Goal: Task Accomplishment & Management: Manage account settings

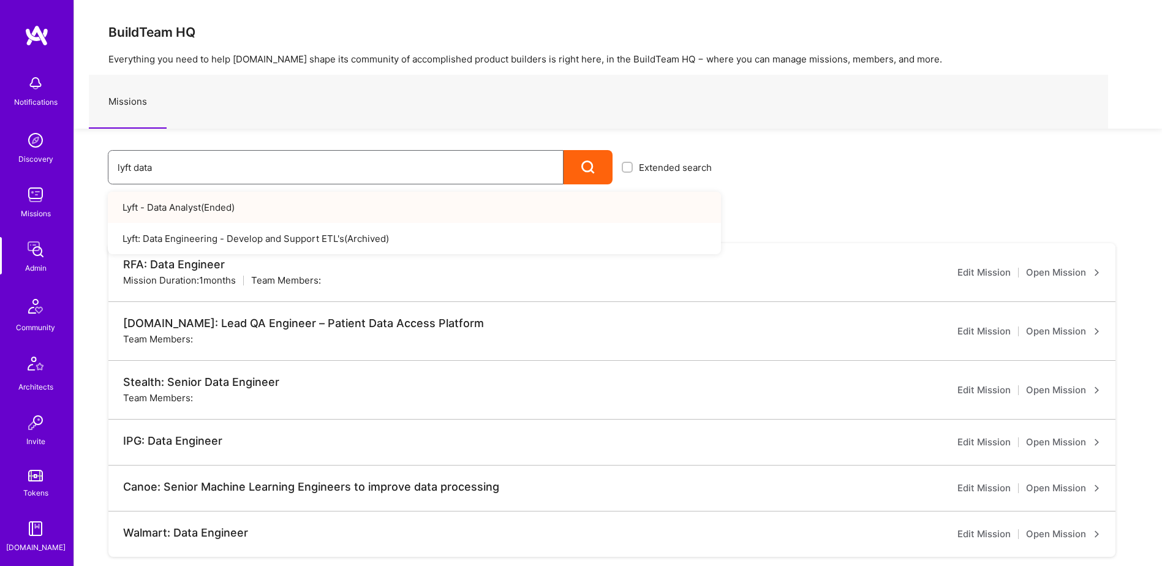
drag, startPoint x: 170, startPoint y: 167, endPoint x: 85, endPoint y: 175, distance: 86.1
click at [85, 175] on div "lyft data Extended search Lyft - Data Analyst ( Ended ) Lyft: Data Engineering …" at bounding box center [397, 157] width 647 height 56
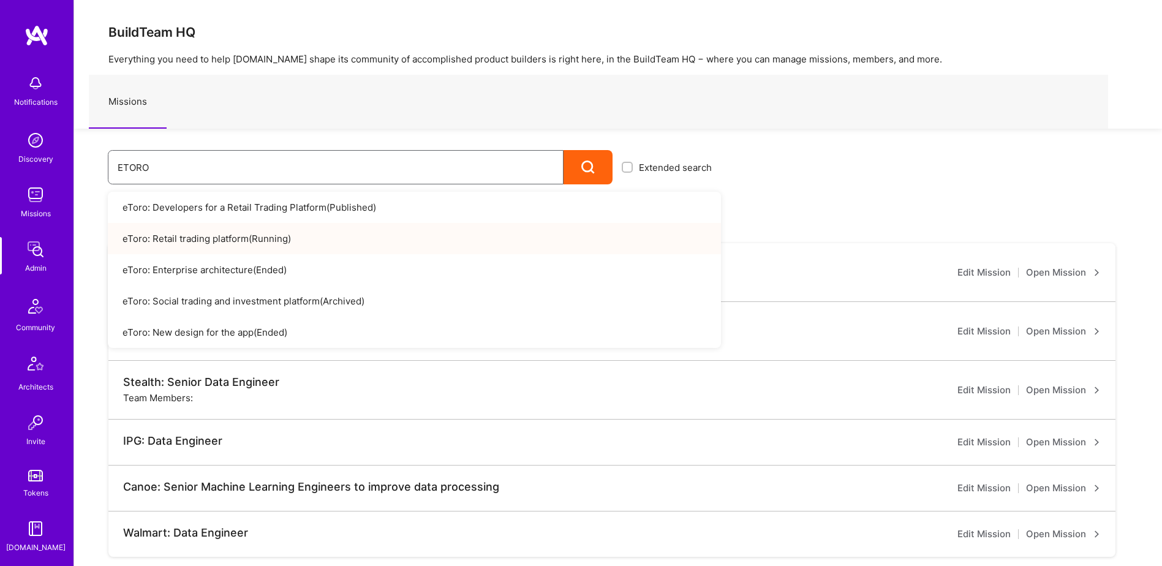
type input "ETORO"
drag, startPoint x: 268, startPoint y: 164, endPoint x: 120, endPoint y: 159, distance: 147.7
click at [99, 171] on div "ETORO Extended search eToro: Developers for a Retail Trading Platform ( Publish…" at bounding box center [397, 157] width 647 height 56
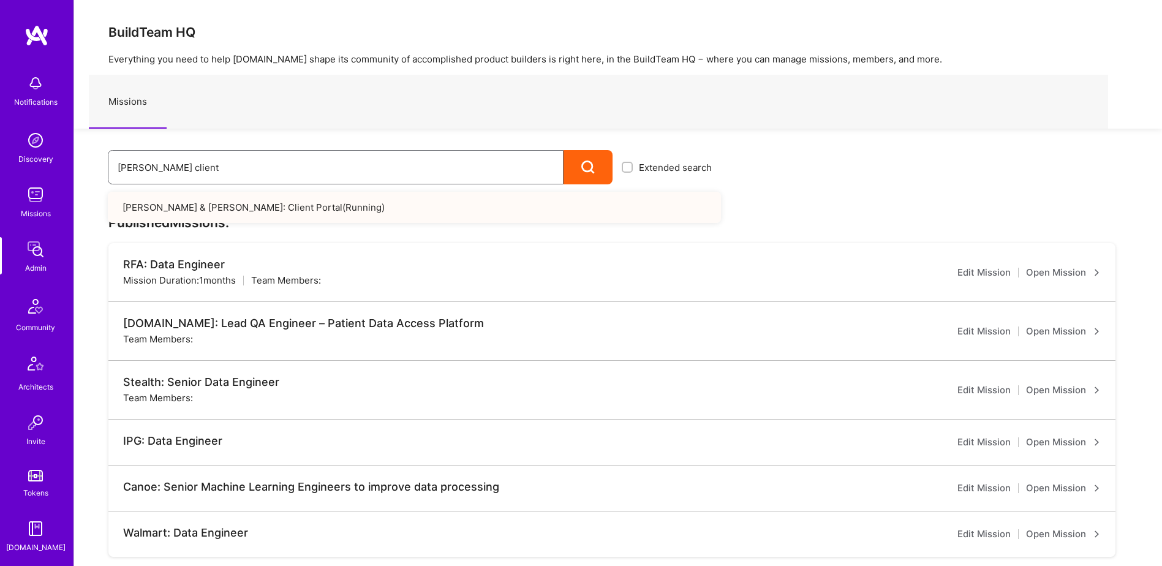
drag, startPoint x: 202, startPoint y: 173, endPoint x: 153, endPoint y: 170, distance: 49.1
click at [153, 170] on input "morgan client" at bounding box center [336, 167] width 436 height 31
drag, startPoint x: 219, startPoint y: 175, endPoint x: 148, endPoint y: 175, distance: 71.0
click at [148, 175] on input "morgan document" at bounding box center [336, 167] width 436 height 31
click at [208, 170] on input "morgan case va" at bounding box center [336, 167] width 436 height 31
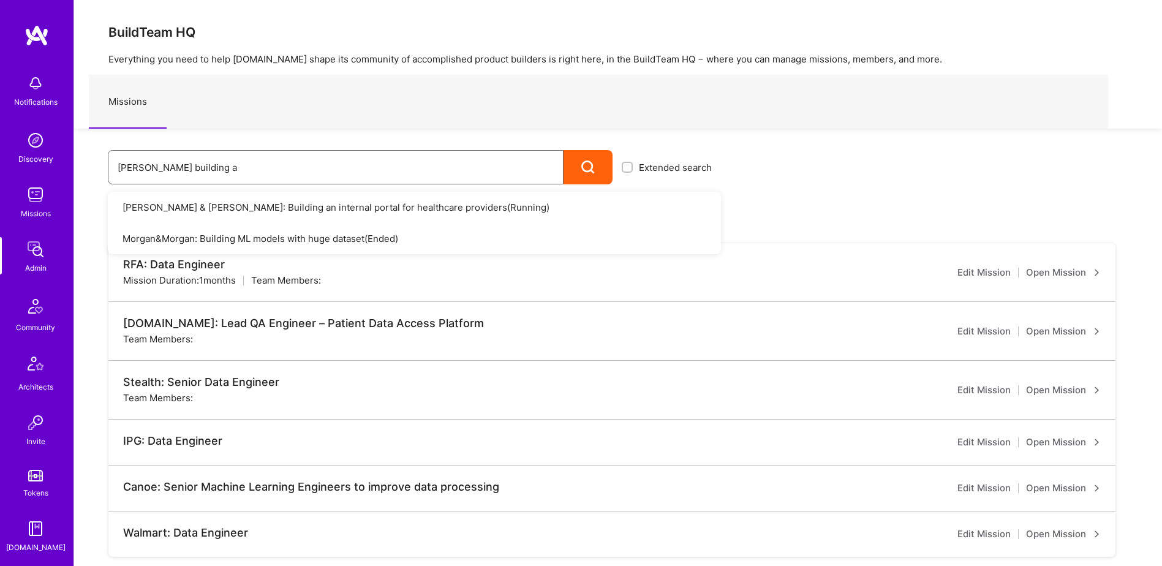
click at [243, 171] on input "morgan building a" at bounding box center [336, 167] width 436 height 31
click at [238, 168] on input "morgan medical" at bounding box center [336, 167] width 436 height 31
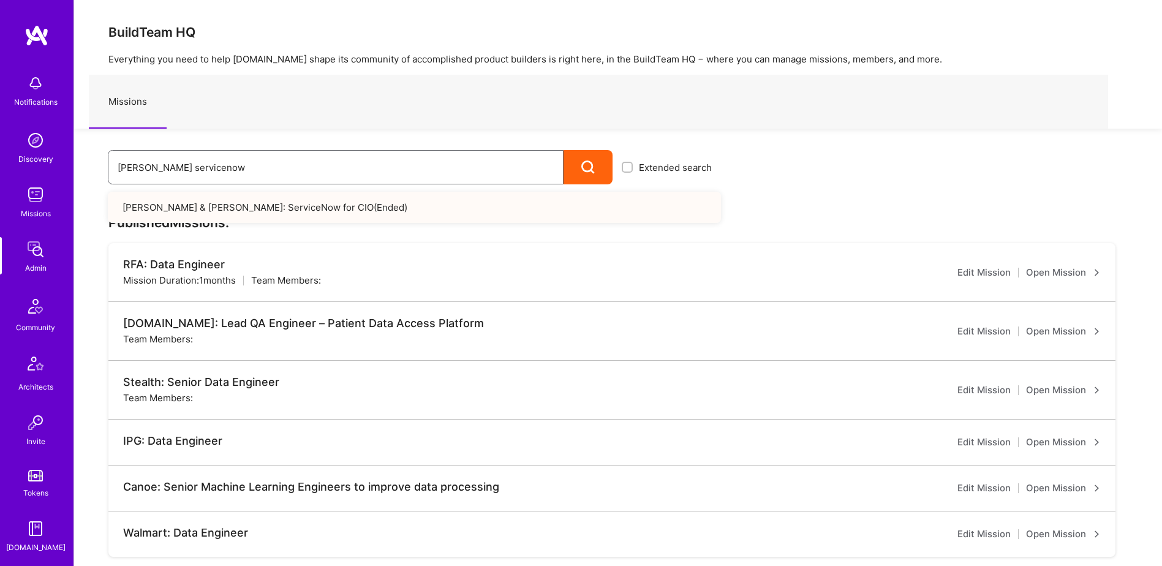
click at [220, 166] on input "morgan servicenow" at bounding box center [336, 167] width 436 height 31
drag, startPoint x: 233, startPoint y: 199, endPoint x: 258, endPoint y: 161, distance: 45.5
click at [258, 161] on input "morgan senior pro" at bounding box center [336, 167] width 436 height 31
click at [245, 165] on input "morgan senior pro" at bounding box center [336, 167] width 436 height 31
click at [208, 171] on input "morgan python" at bounding box center [336, 167] width 436 height 31
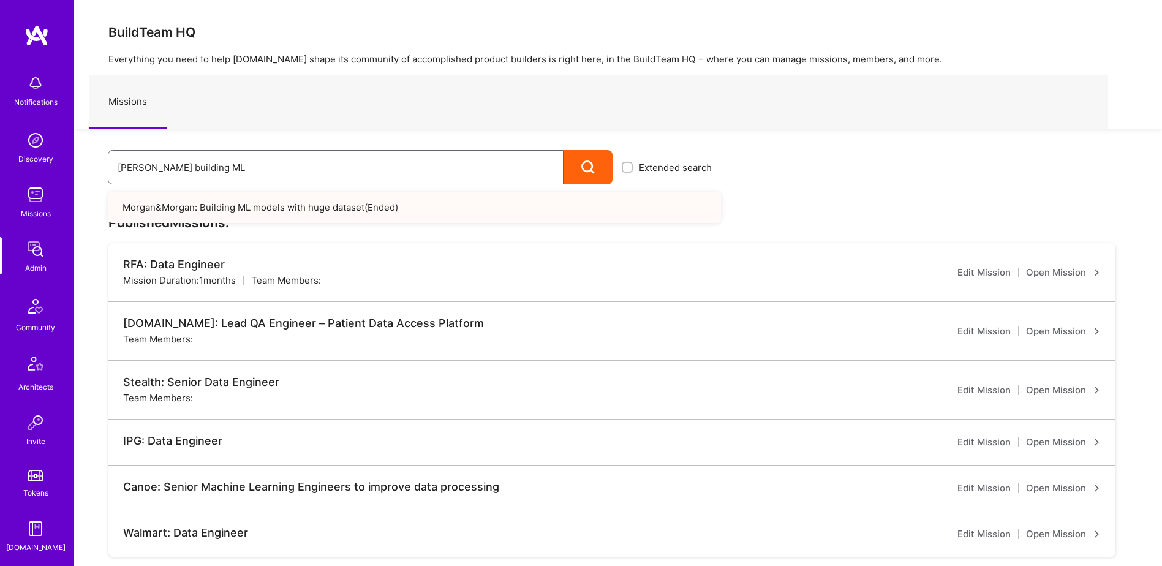
click at [239, 178] on input "morgan building ML" at bounding box center [336, 167] width 436 height 31
drag, startPoint x: 247, startPoint y: 202, endPoint x: 230, endPoint y: 173, distance: 33.5
click at [230, 173] on input "morgan MICROSOFT" at bounding box center [336, 167] width 436 height 31
drag, startPoint x: 176, startPoint y: 169, endPoint x: 153, endPoint y: 167, distance: 24.0
click at [153, 167] on input "morgan MICROSOFT" at bounding box center [336, 167] width 436 height 31
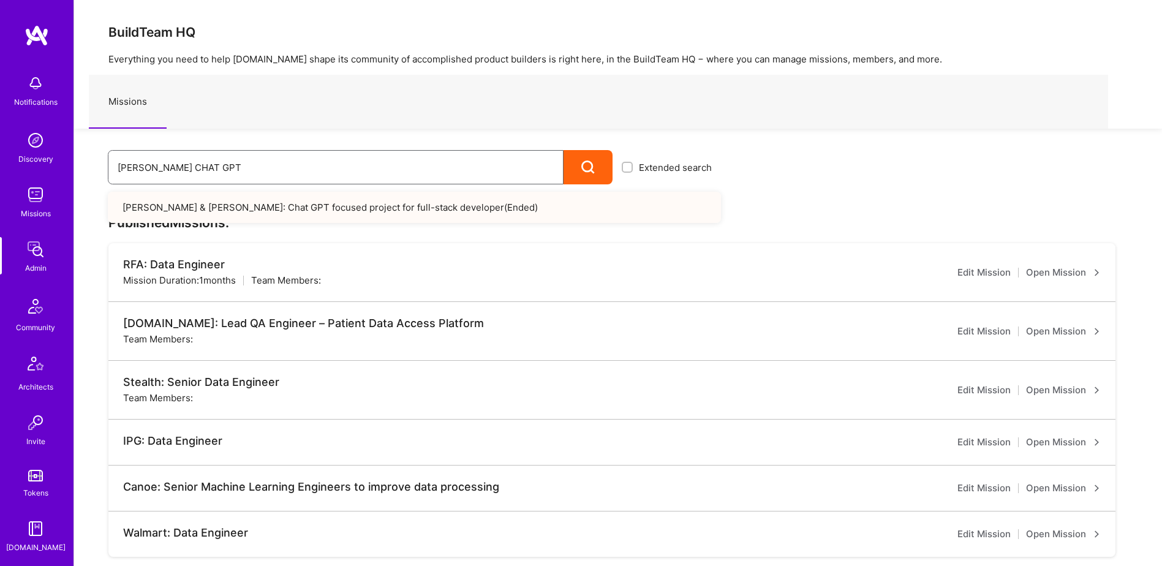
drag, startPoint x: 197, startPoint y: 168, endPoint x: 154, endPoint y: 167, distance: 42.9
click at [154, 167] on input "morgan CHAT GPT" at bounding box center [336, 167] width 436 height 31
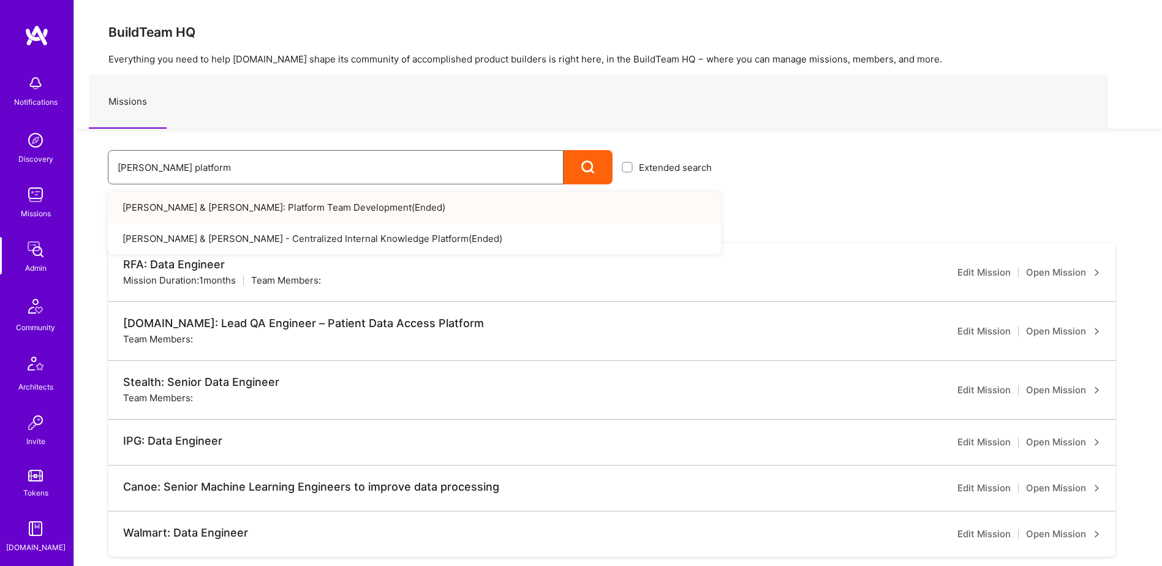
drag, startPoint x: 205, startPoint y: 164, endPoint x: 152, endPoint y: 162, distance: 52.7
click at [152, 162] on input "morgan platform" at bounding box center [336, 167] width 436 height 31
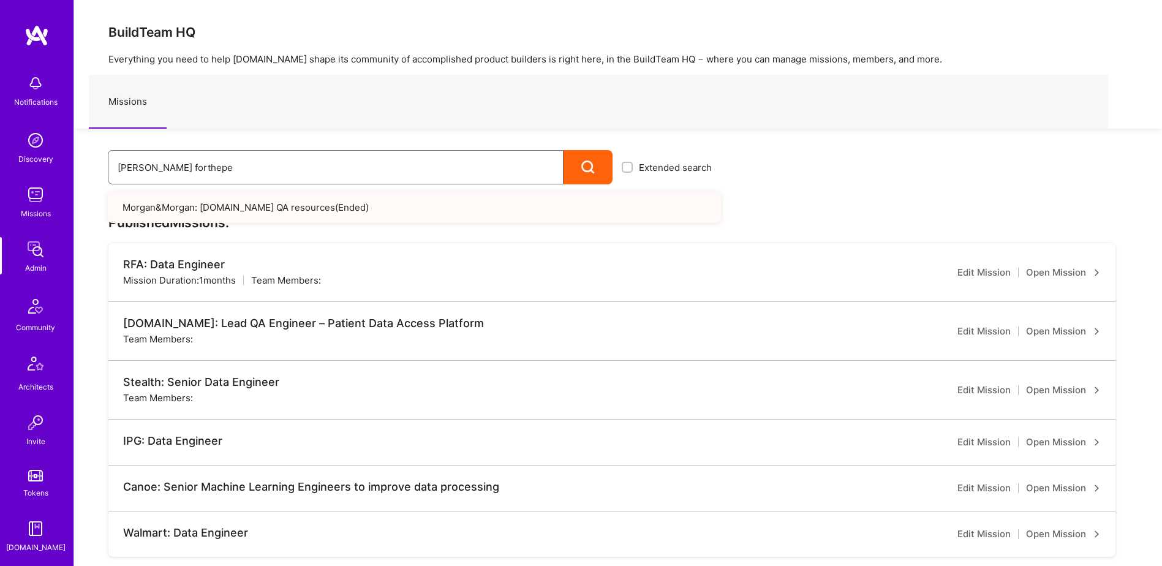
click at [206, 171] on input "morgan forthepe" at bounding box center [336, 167] width 436 height 31
click at [178, 183] on div "morgan web" at bounding box center [336, 167] width 456 height 34
click at [178, 175] on input "morgan web" at bounding box center [336, 167] width 436 height 31
click at [218, 167] on input "morgan airtab" at bounding box center [336, 167] width 436 height 31
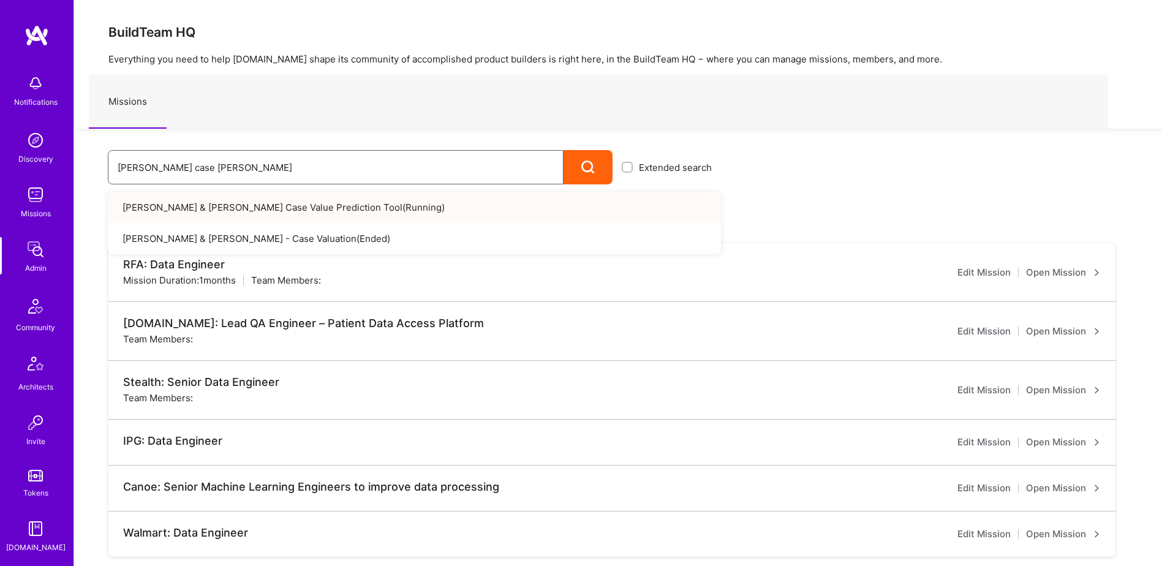
click at [211, 166] on input "morgan case val" at bounding box center [336, 167] width 436 height 31
drag, startPoint x: 206, startPoint y: 168, endPoint x: 153, endPoint y: 167, distance: 53.3
click at [153, 167] on input "morgan process m" at bounding box center [336, 167] width 436 height 31
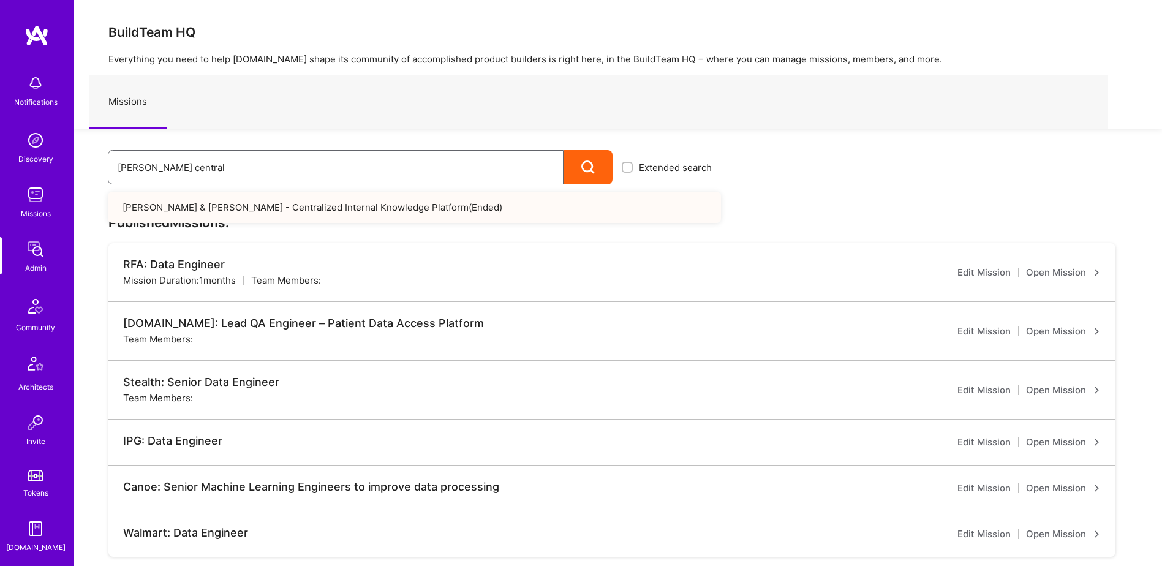
click at [214, 165] on input "morgan central" at bounding box center [336, 167] width 436 height 31
type input "morgan build man"
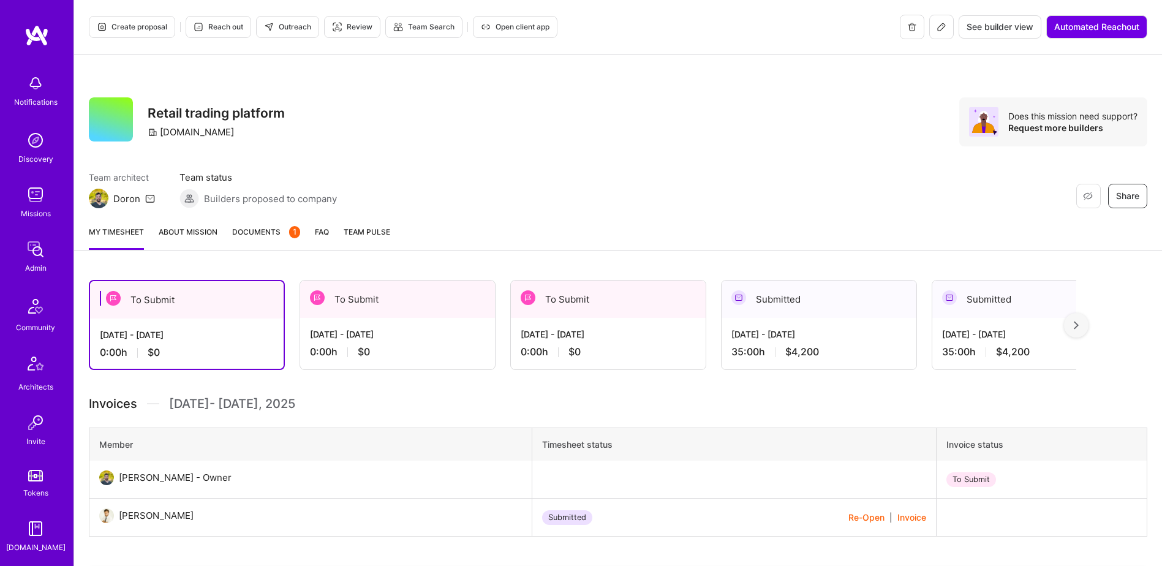
click at [269, 243] on link "Documents 1" at bounding box center [266, 237] width 68 height 24
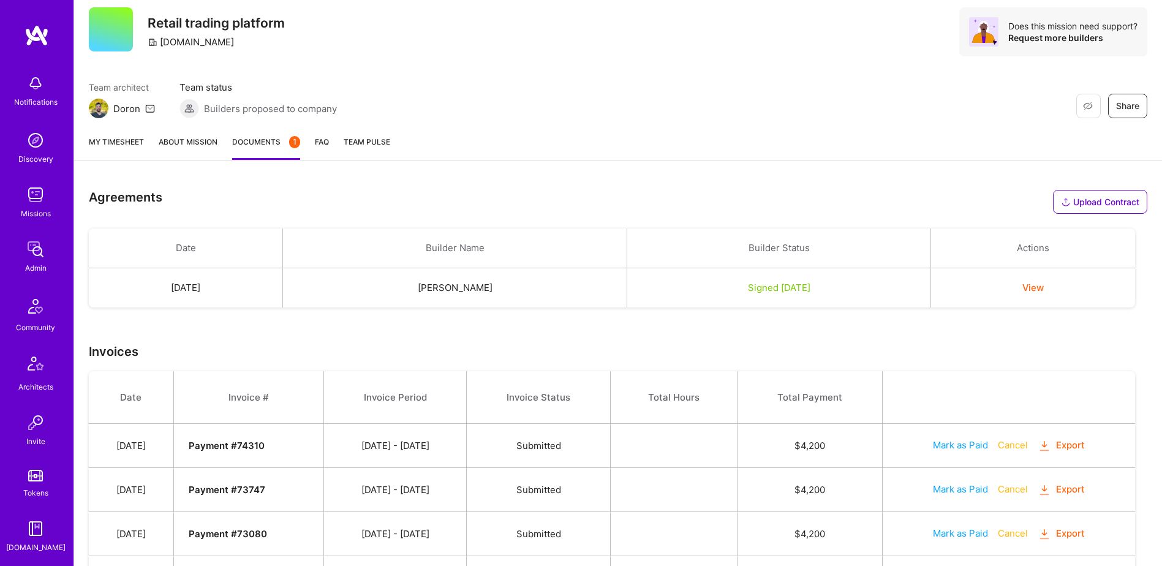
scroll to position [387, 0]
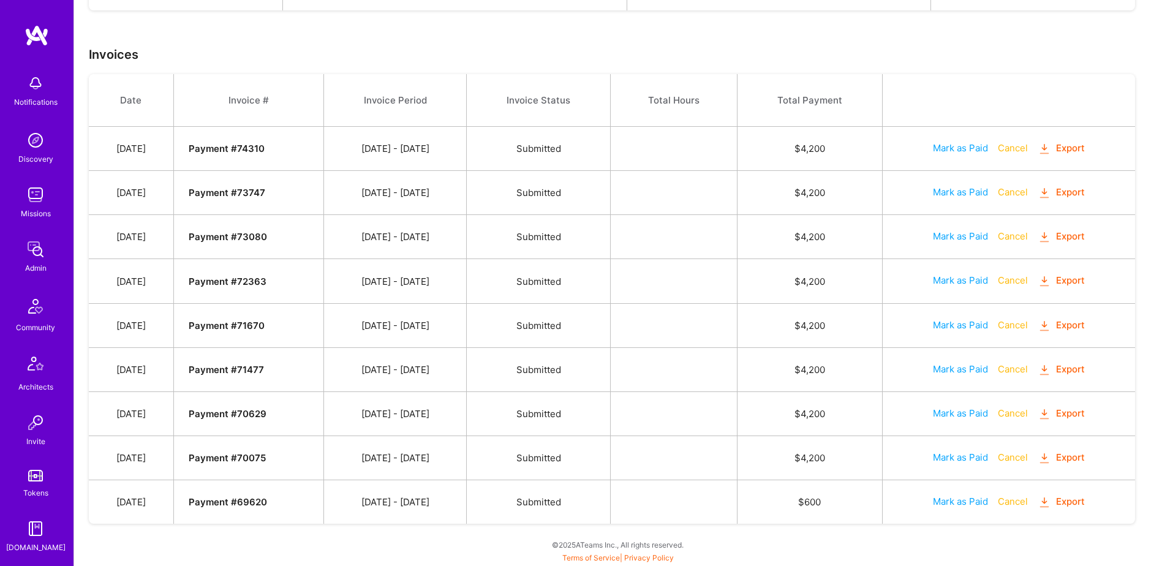
click at [1066, 151] on button "Export" at bounding box center [1062, 148] width 48 height 14
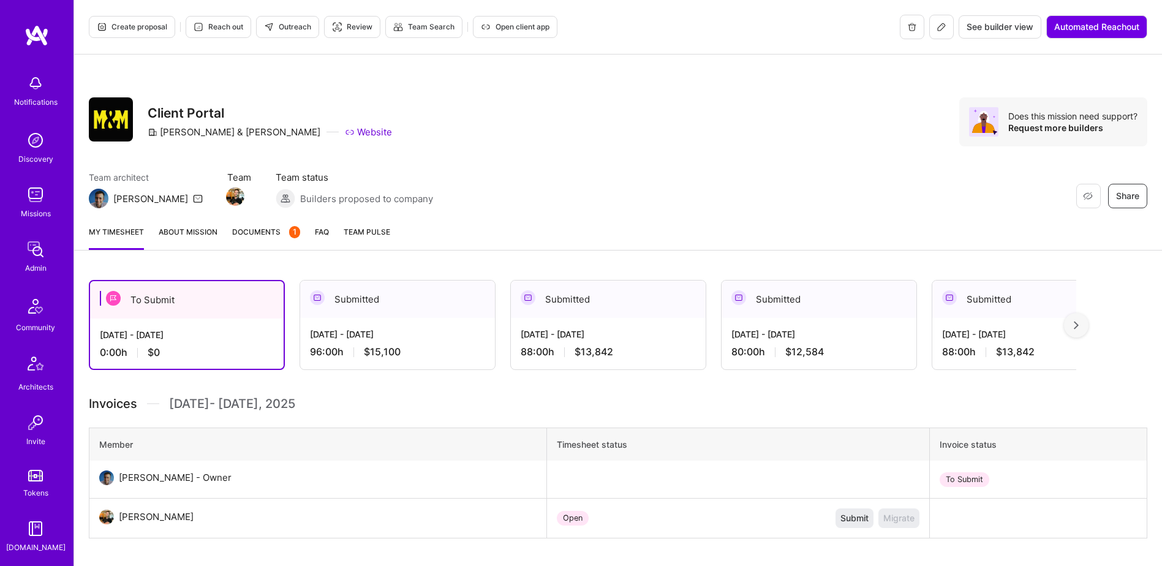
click at [266, 225] on span "Documents 1" at bounding box center [266, 231] width 68 height 13
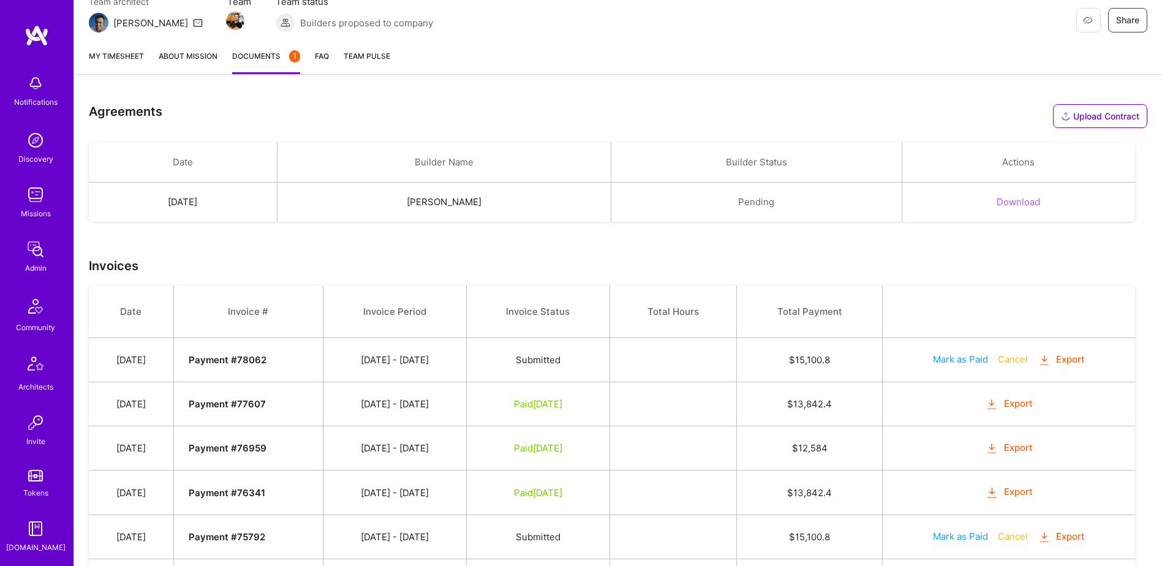
scroll to position [254, 0]
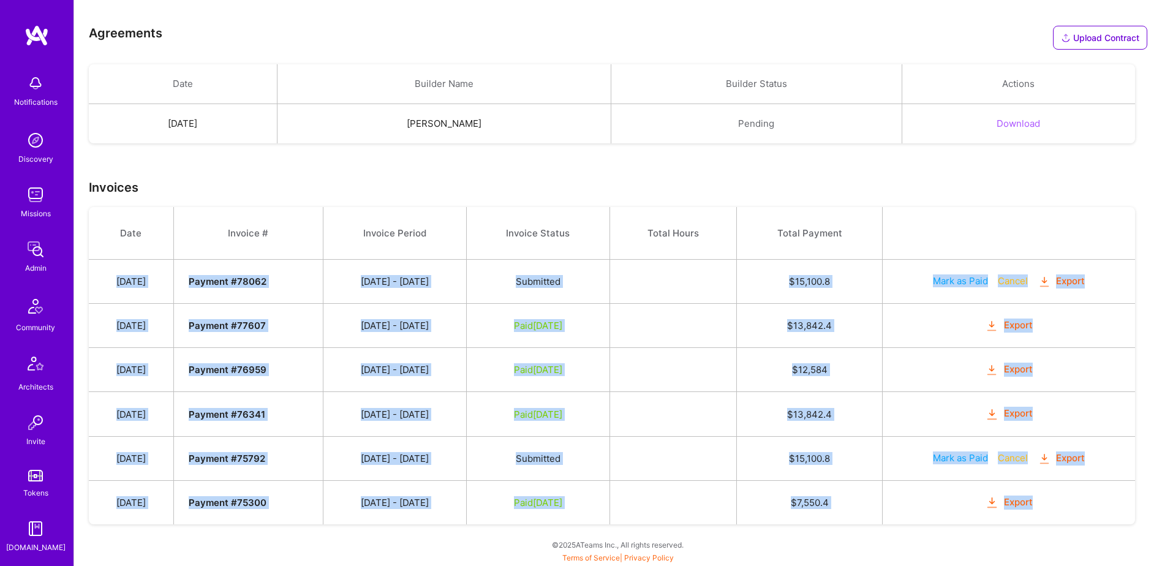
drag, startPoint x: 116, startPoint y: 276, endPoint x: 1073, endPoint y: 501, distance: 982.7
click at [1073, 501] on tbody "Date Invoice # Invoice Period Invoice Status Total Hours Total Payment Oct 4, 2…" at bounding box center [612, 365] width 1046 height 317
copy tbody "Oct 4, 2025 Payment # 78062 09/16 - 09/30/2025 Submitted $ 15,100.8 Mark as Pai…"
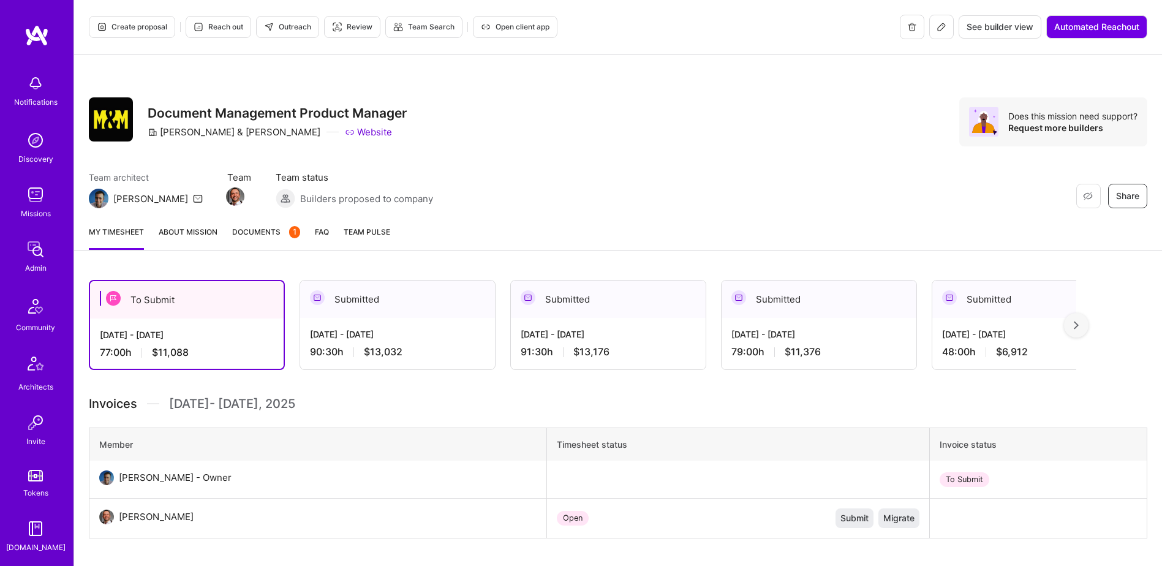
click at [257, 239] on link "Documents 1" at bounding box center [266, 237] width 68 height 24
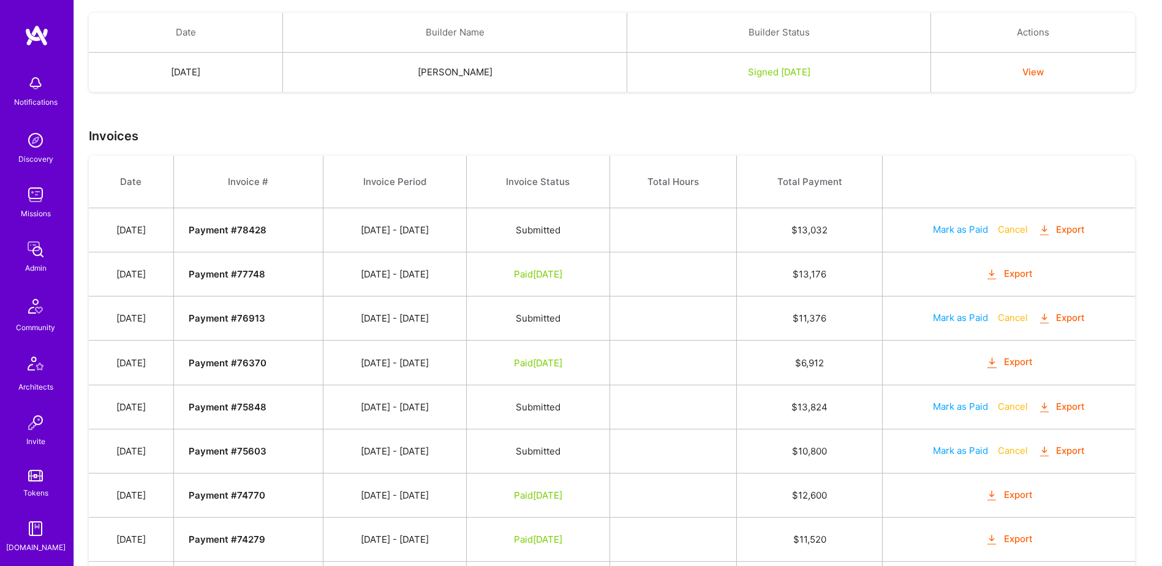
scroll to position [519, 0]
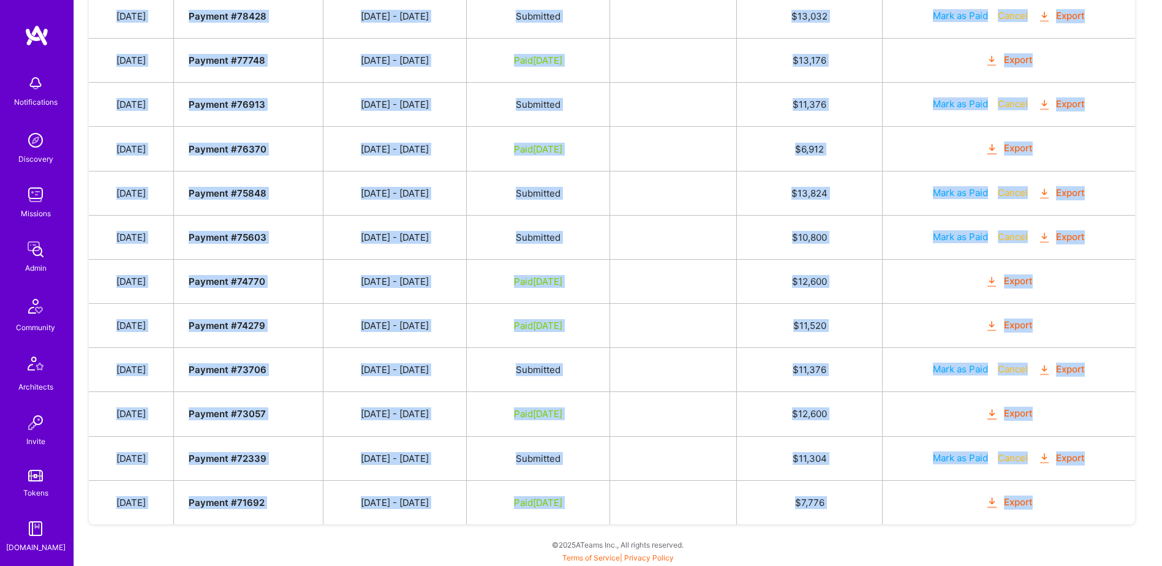
drag, startPoint x: 115, startPoint y: 383, endPoint x: 1099, endPoint y: 510, distance: 992.4
click at [1099, 510] on tbody "Date Invoice # Invoice Period Invoice Status Total Hours Total Payment Oct 4, 2…" at bounding box center [612, 233] width 1046 height 582
copy tbody "Oct 4, 2025 Payment # 78428 09/16 - 09/30/2025 Submitted $ 13,032 Mark as Paid …"
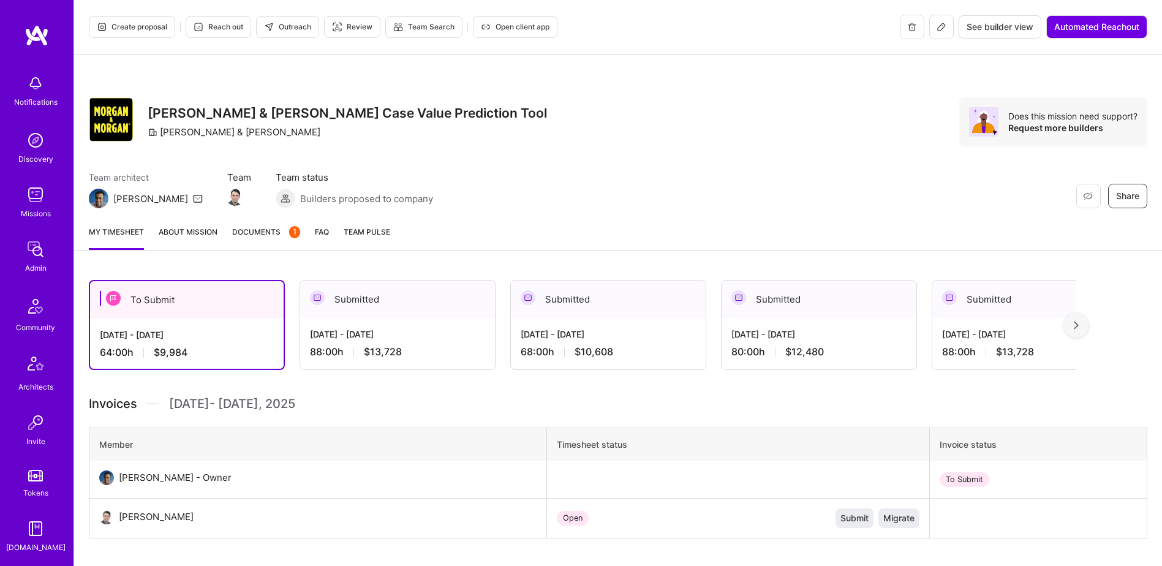
click at [244, 238] on span "Documents 1" at bounding box center [266, 231] width 68 height 13
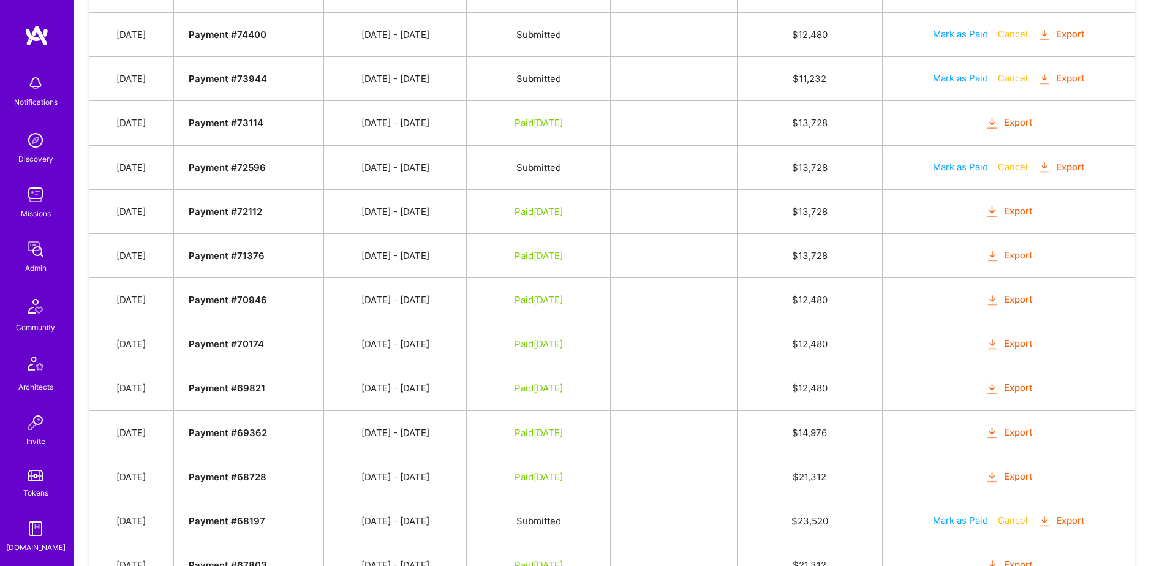
scroll to position [915, 0]
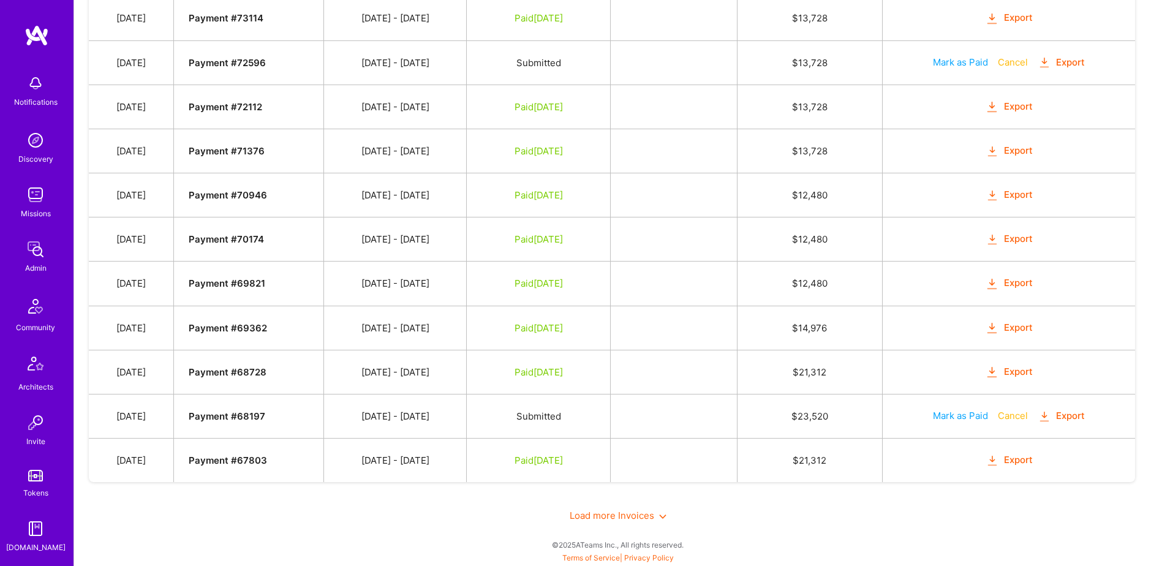
click at [607, 514] on span "Load more Invoices" at bounding box center [618, 516] width 97 height 12
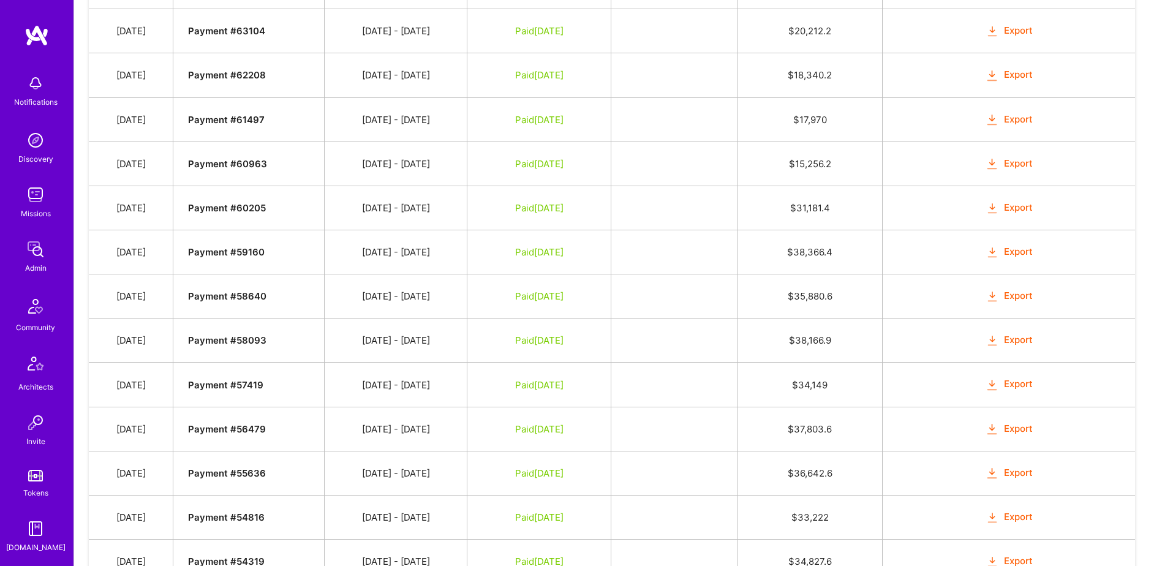
scroll to position [1799, 0]
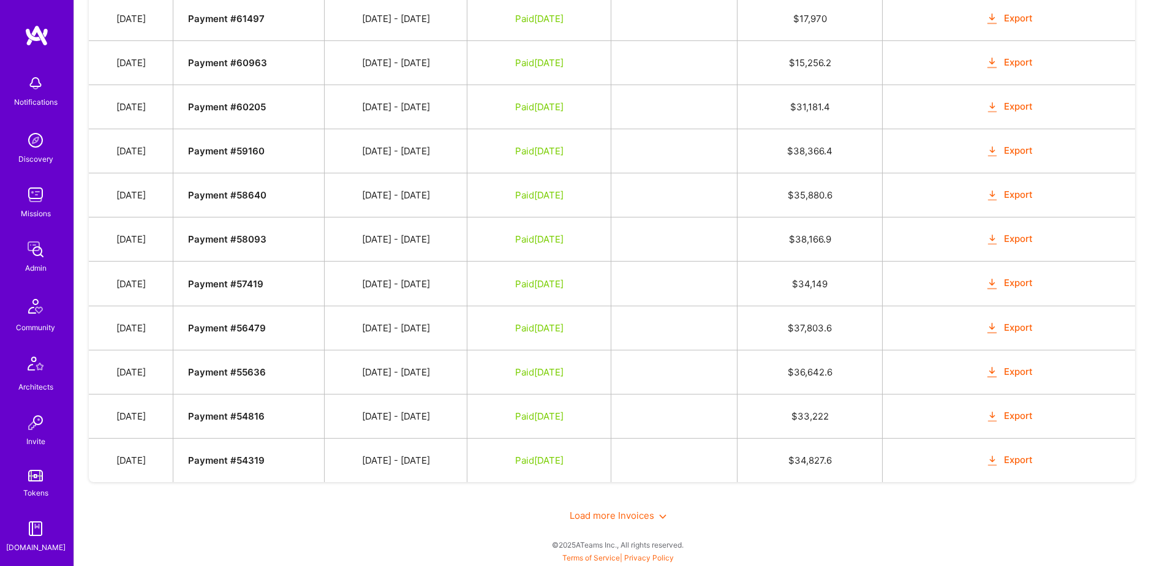
click at [607, 518] on span "Load more Invoices" at bounding box center [618, 516] width 97 height 12
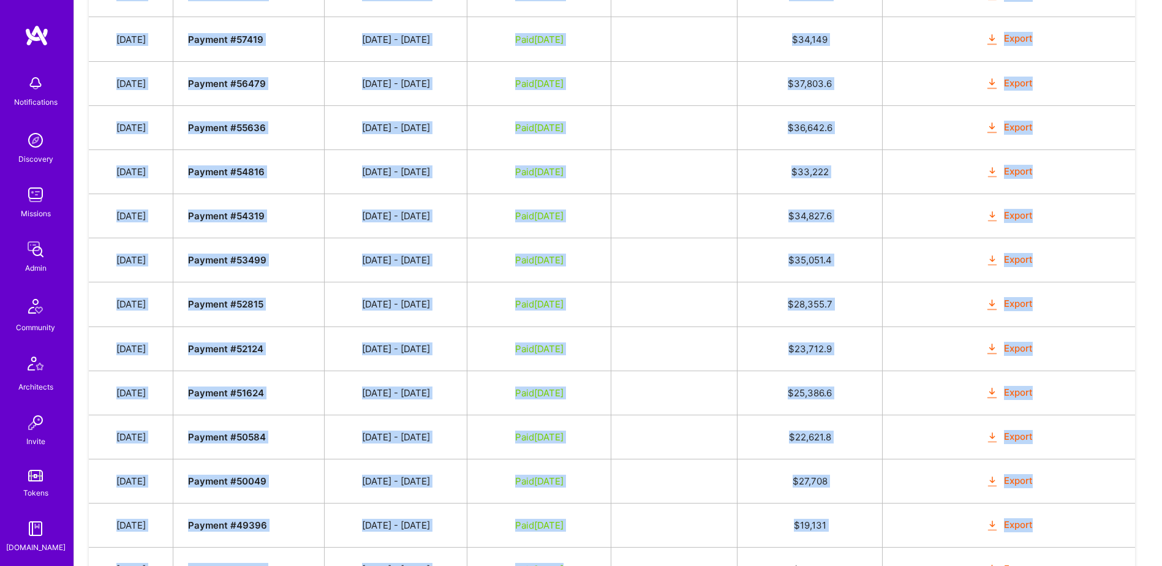
scroll to position [2243, 0]
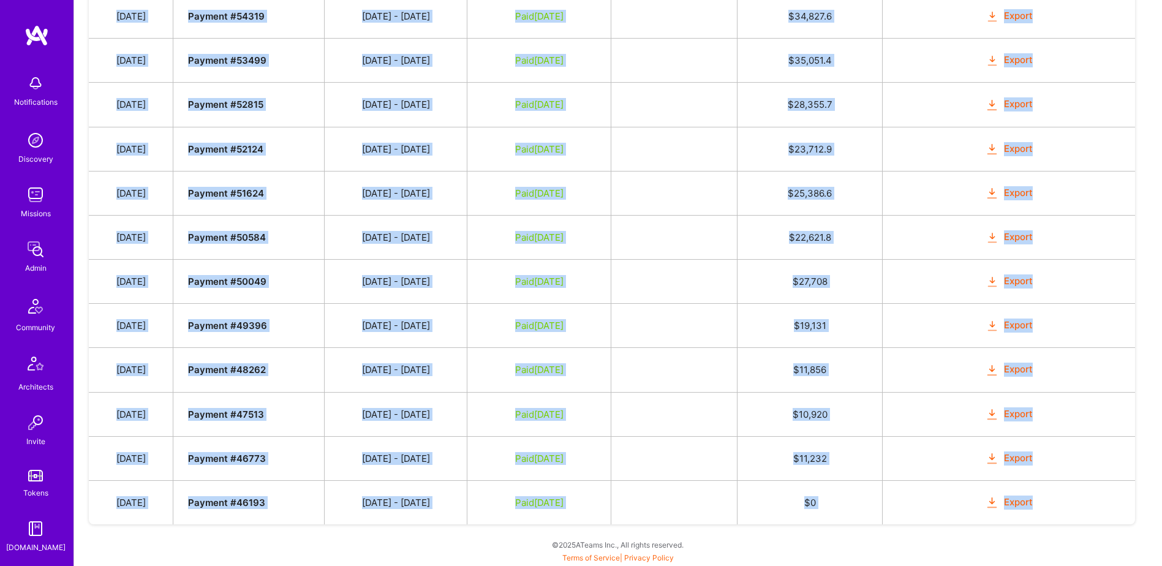
drag, startPoint x: 233, startPoint y: 296, endPoint x: 1051, endPoint y: 507, distance: 844.9
copy tbody "Oct 4, 2025 Payment # 78306 09/16 - 09/30/2025 Submitted $ 13,728 Mark as Paid …"
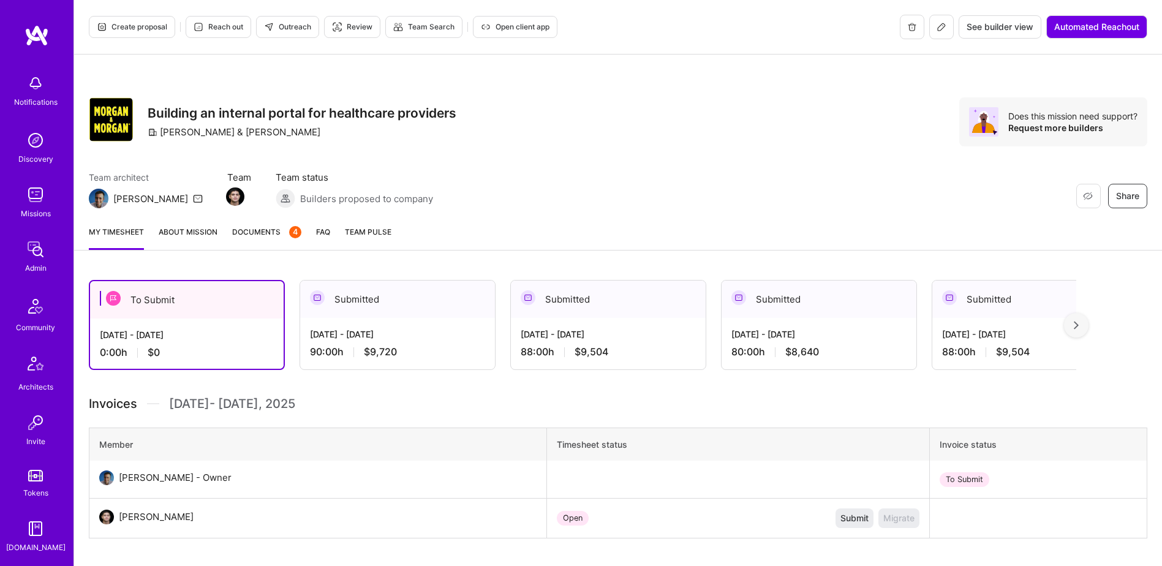
click at [288, 238] on link "Documents 4" at bounding box center [266, 237] width 69 height 24
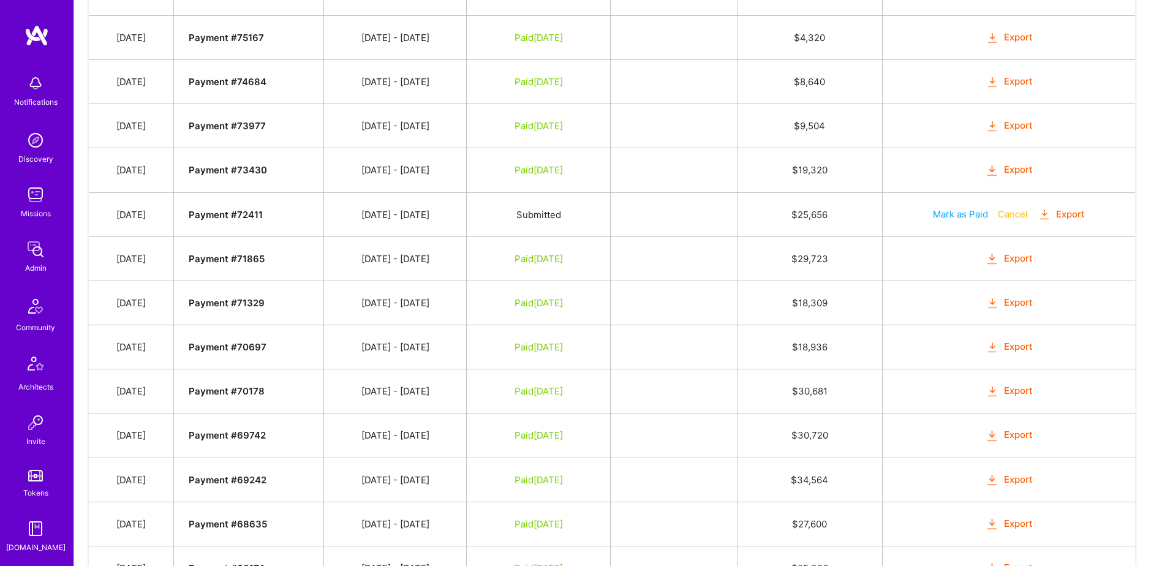
scroll to position [1034, 0]
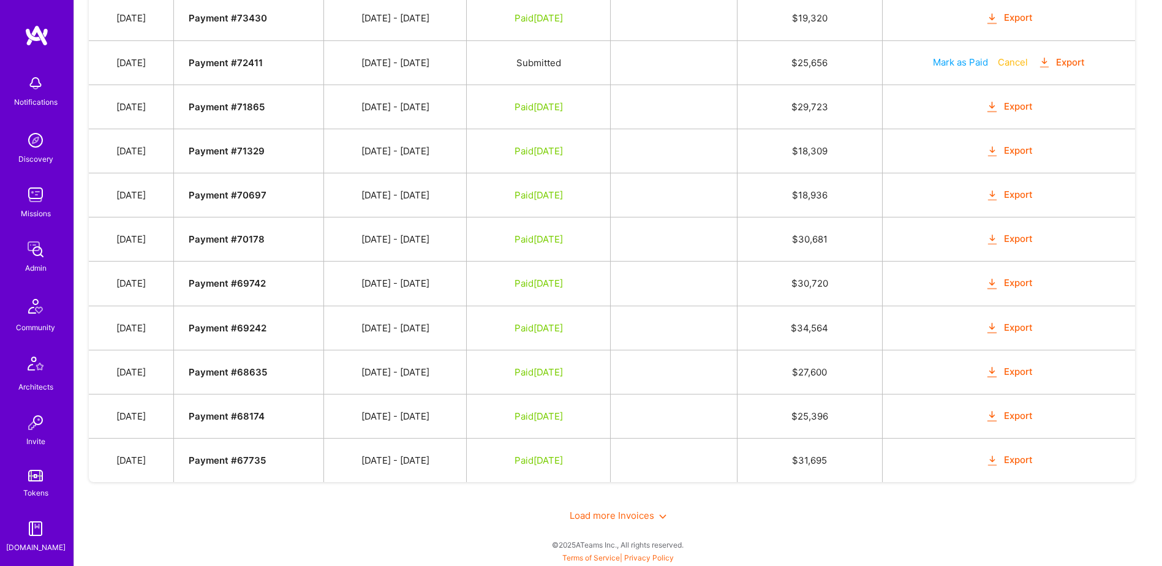
click at [620, 514] on span "Load more Invoices" at bounding box center [618, 516] width 97 height 12
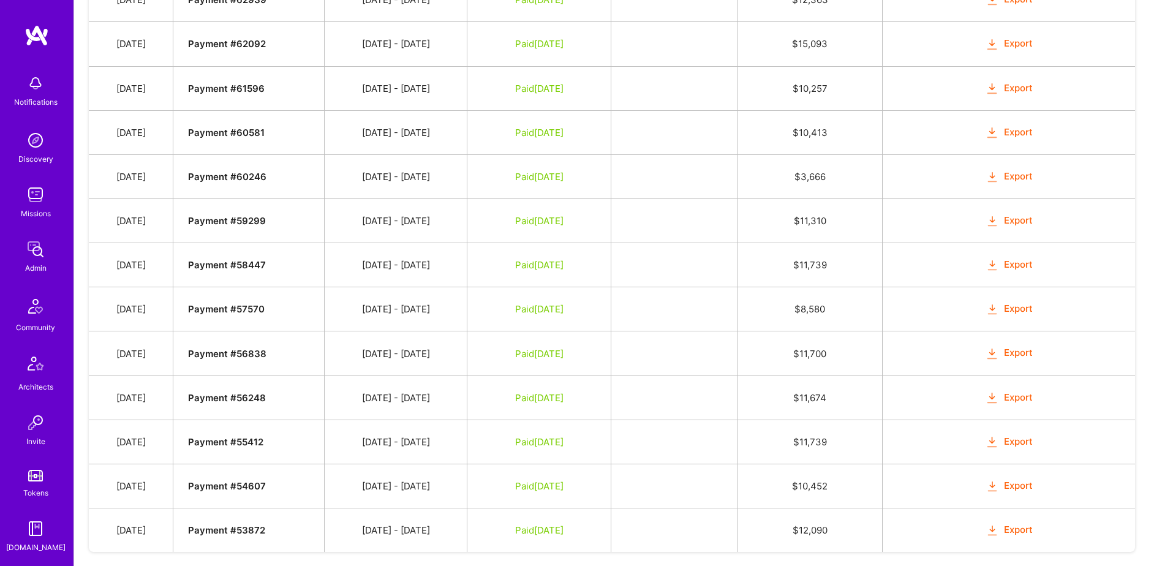
scroll to position [1918, 0]
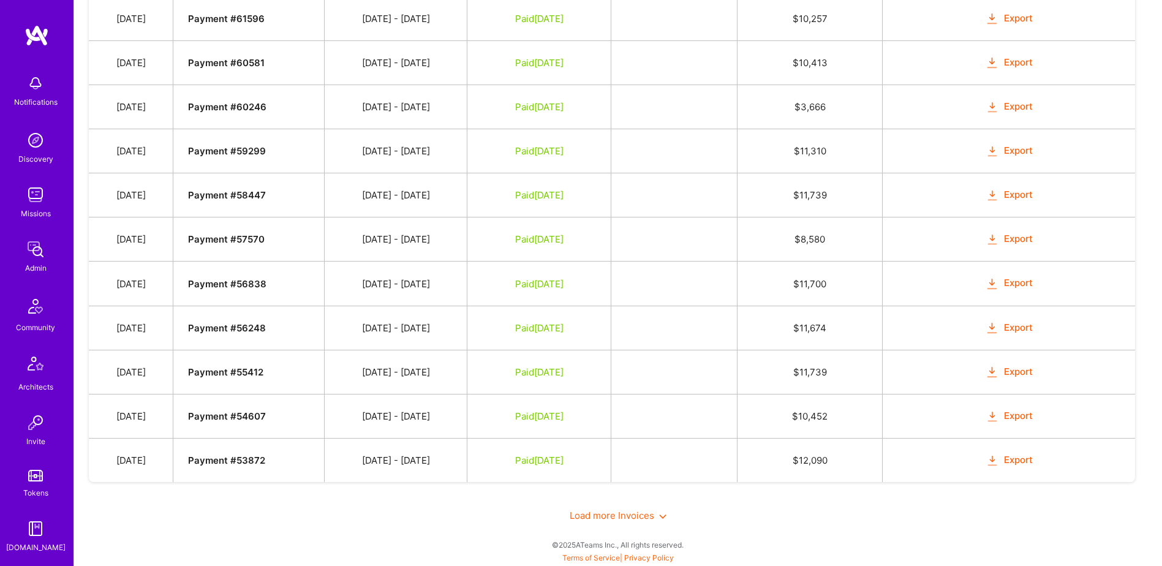
click at [609, 516] on span "Load more Invoices" at bounding box center [618, 516] width 97 height 12
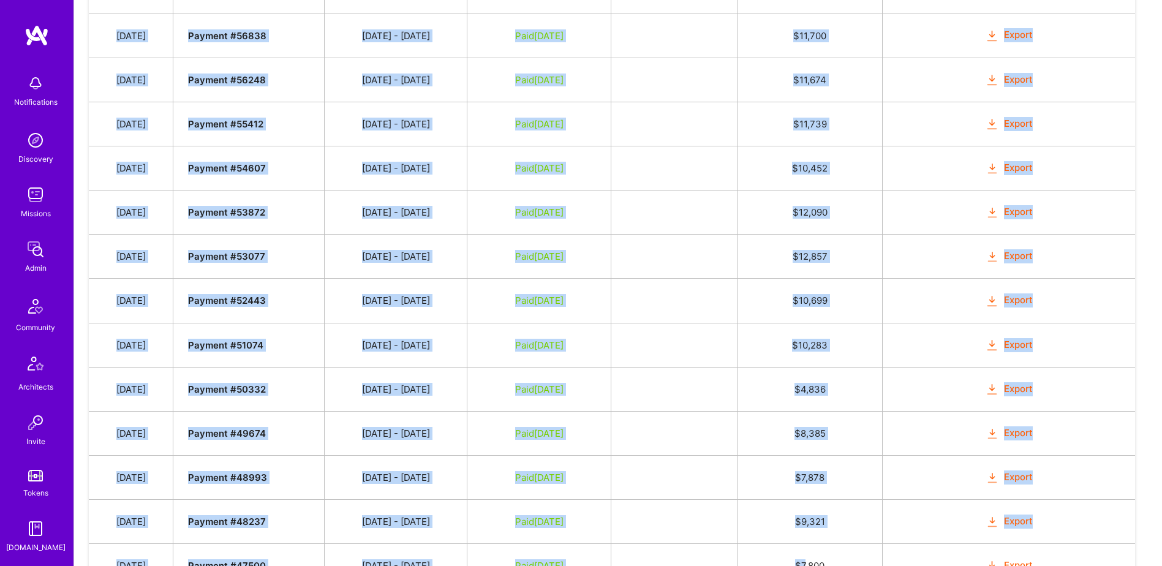
scroll to position [2362, 0]
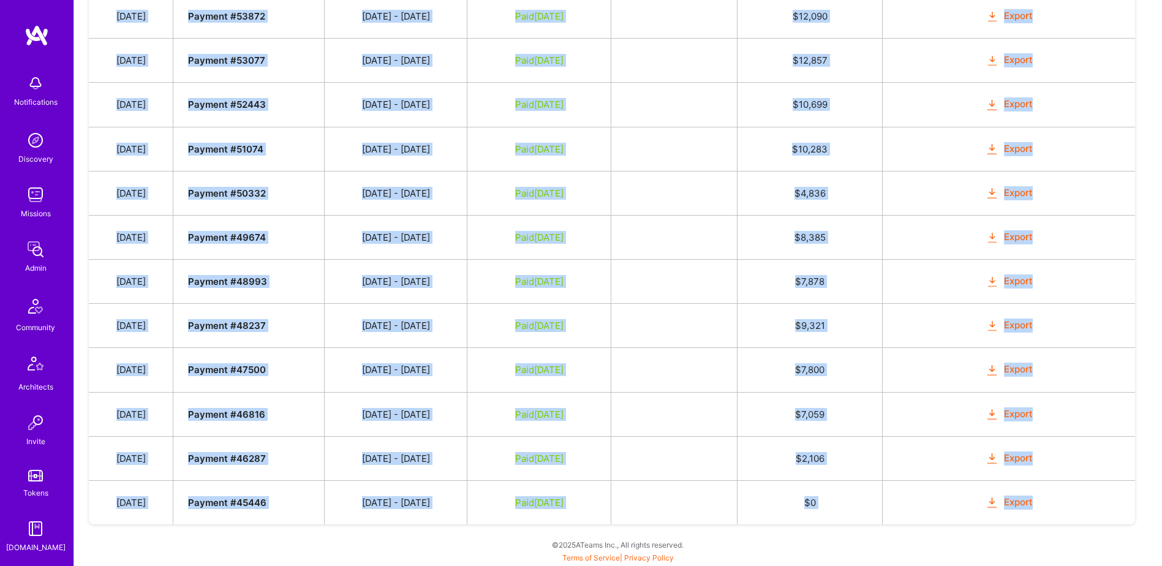
drag, startPoint x: 118, startPoint y: 248, endPoint x: 1049, endPoint y: 504, distance: 964.9
copy tbody "[DATE] Payment # 78314 [DATE] - [DATE] Submitted $ 9,720 Mark as Paid Cancel Ex…"
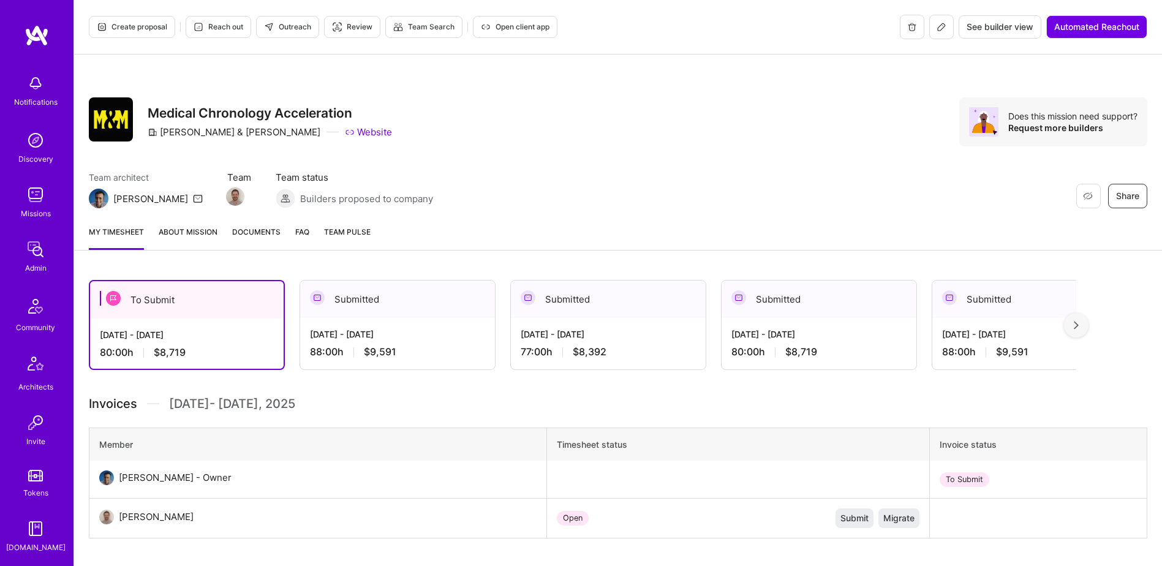
click at [266, 239] on link "Documents" at bounding box center [256, 237] width 48 height 24
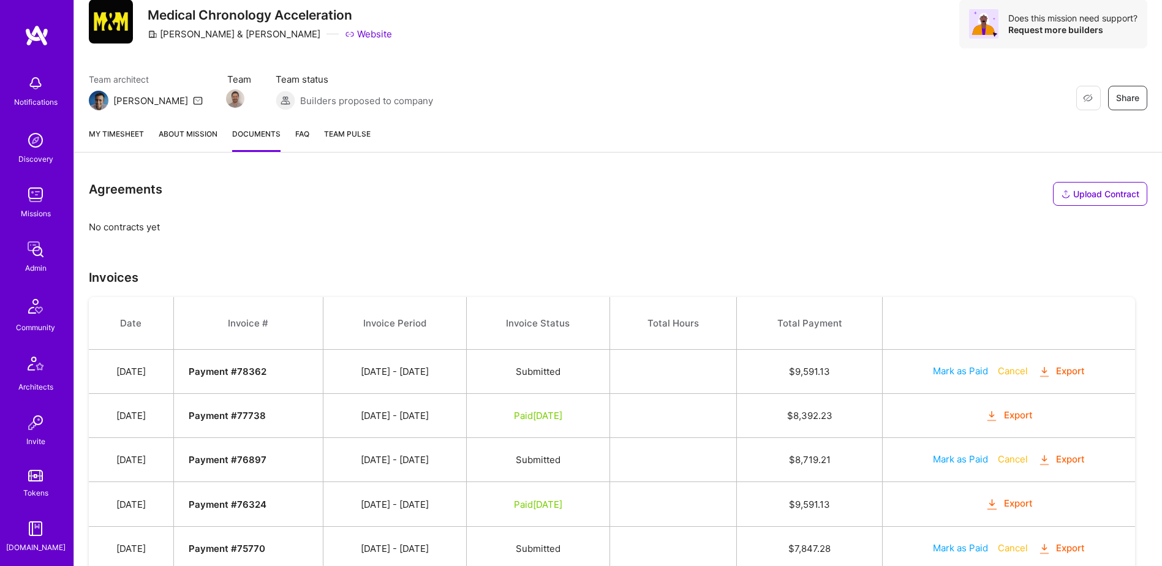
scroll to position [188, 0]
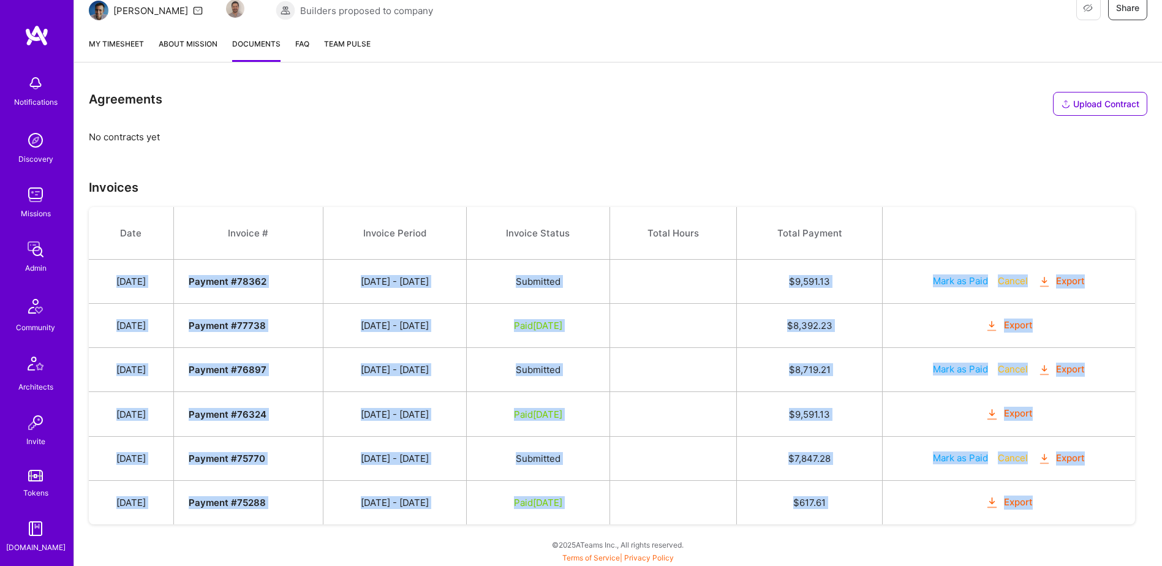
drag, startPoint x: 121, startPoint y: 282, endPoint x: 1086, endPoint y: 513, distance: 991.9
click at [1086, 513] on tbody "Date Invoice # Invoice Period Invoice Status Total Hours Total Payment [DATE] P…" at bounding box center [612, 365] width 1046 height 317
copy tbody "[DATE] Payment # 78362 [DATE] - [DATE] Submitted $ 9,591.13 Mark as Paid Cancel…"
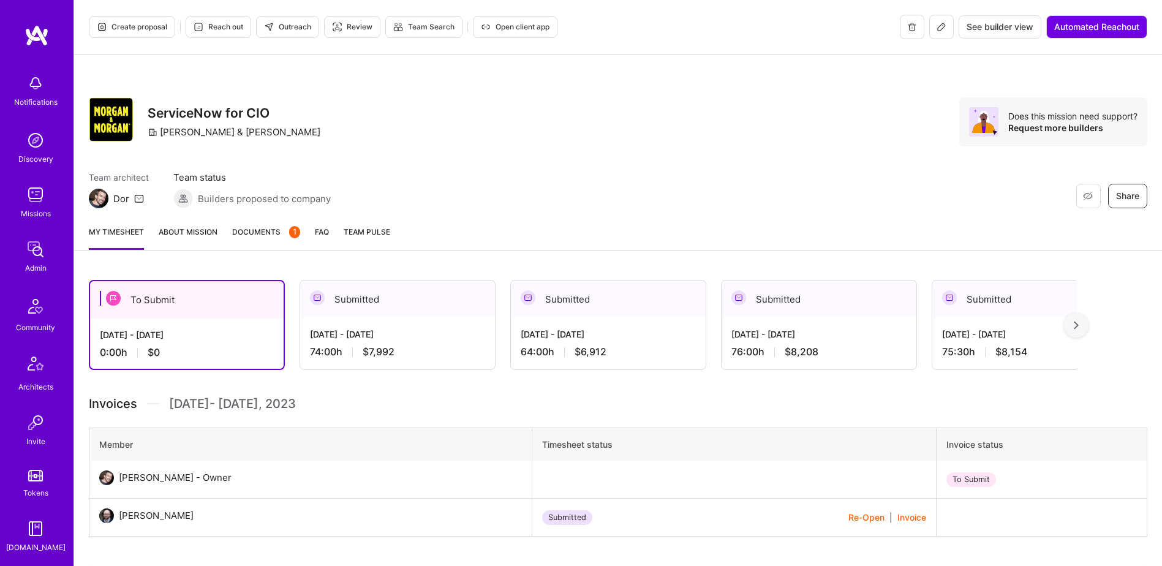
click at [257, 232] on span "Documents 1" at bounding box center [266, 231] width 68 height 13
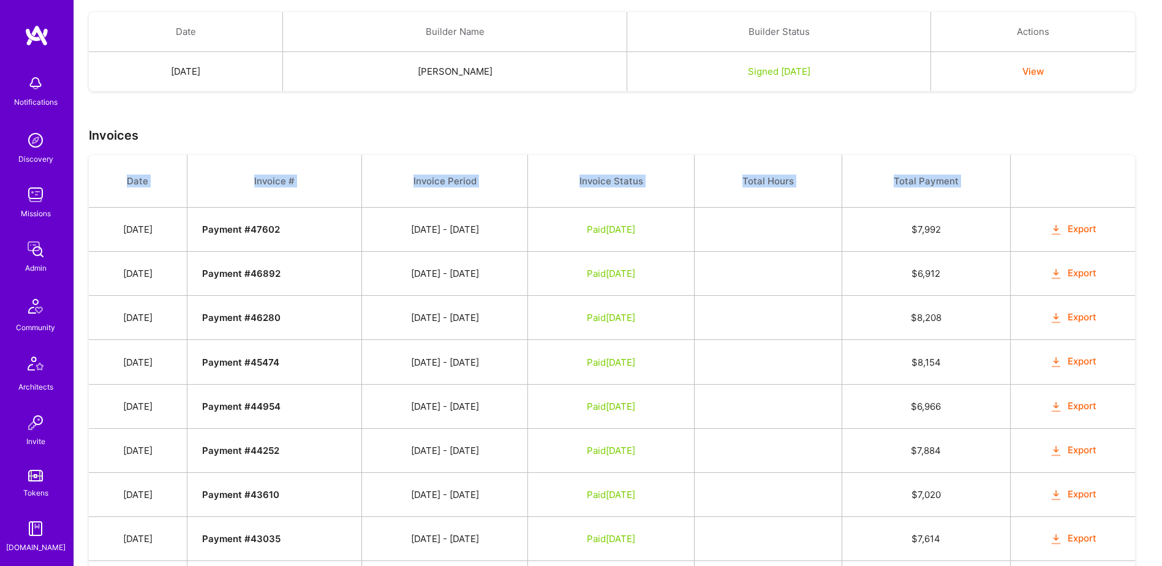
scroll to position [431, 0]
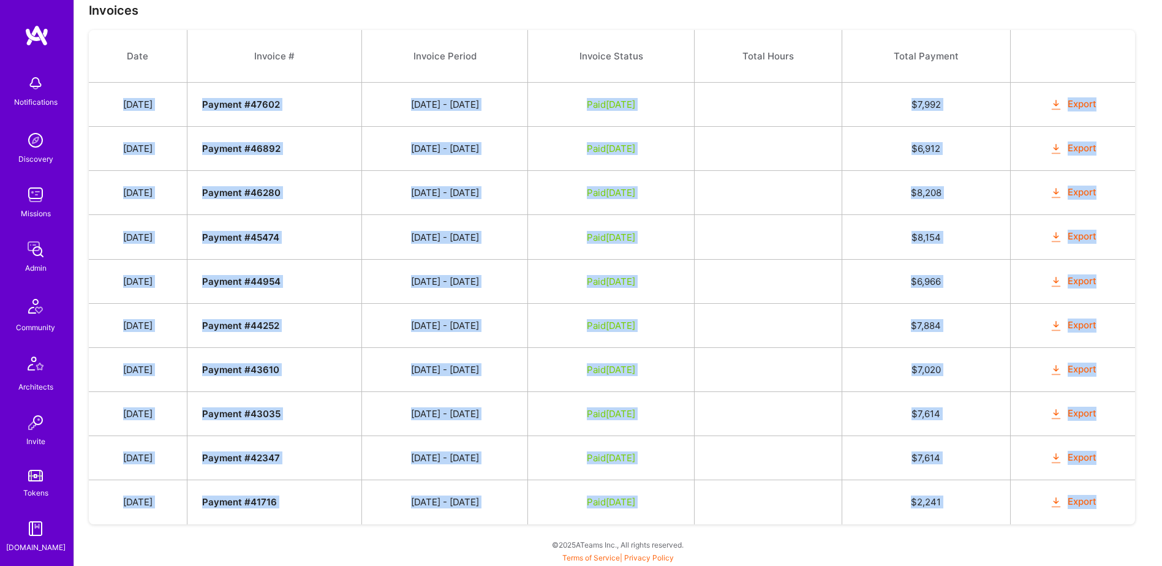
drag, startPoint x: 127, startPoint y: 225, endPoint x: 1109, endPoint y: 507, distance: 1021.4
click at [1109, 507] on tbody "Date Invoice # Invoice Period Invoice Status Total Hours Total Payment Oct 2, 2…" at bounding box center [612, 277] width 1046 height 494
copy tbody "Oct 2, 2023 Payment # 47602 09/16 - 09/30/2023 Paid Jul 1, 2024 $ 7,992 Export …"
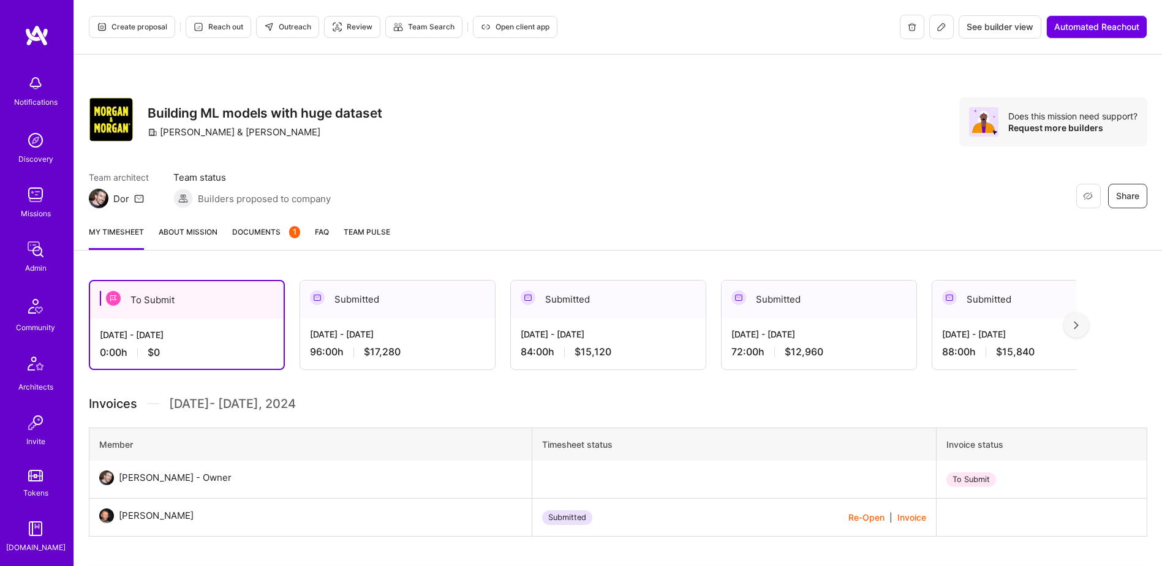
click at [248, 232] on span "Documents 1" at bounding box center [266, 231] width 68 height 13
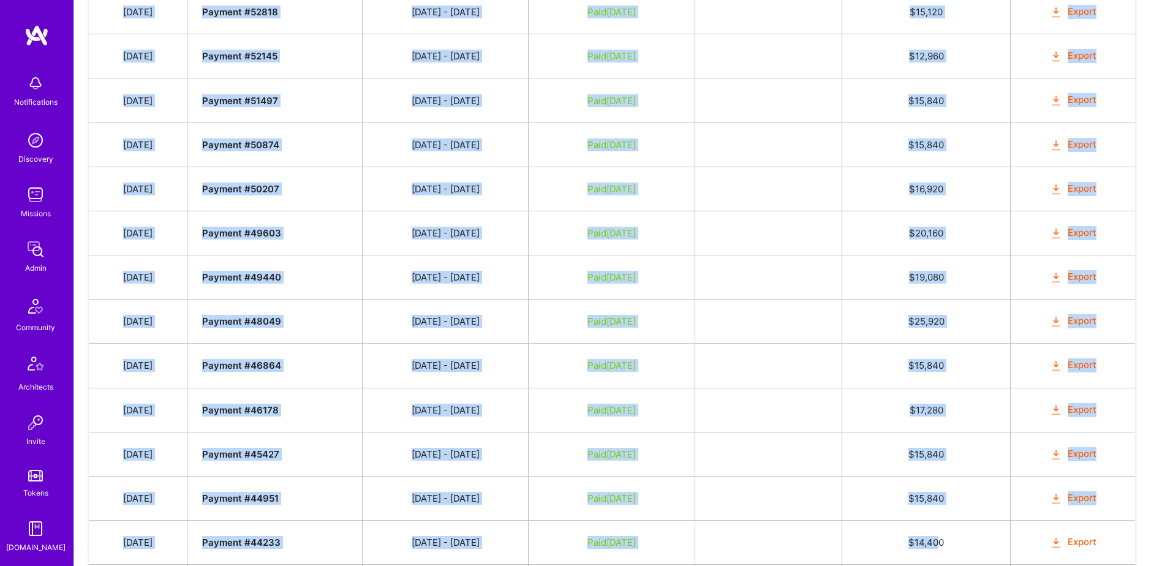
scroll to position [652, 0]
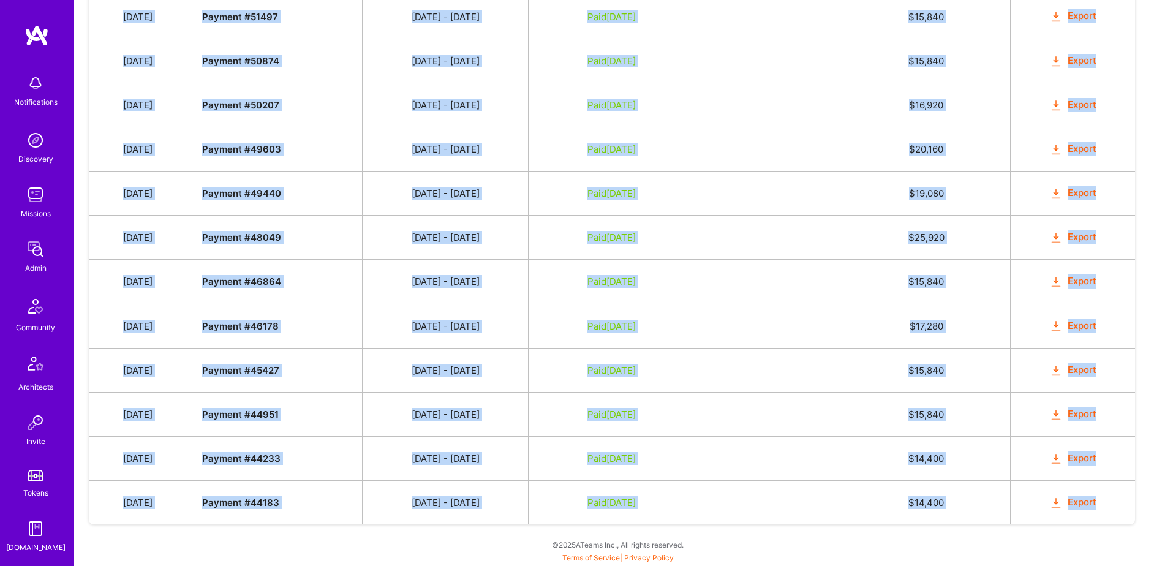
drag, startPoint x: 126, startPoint y: 252, endPoint x: 1112, endPoint y: 508, distance: 1018.8
click at [1112, 508] on tbody "Date Invoice # Invoice Period Invoice Status Total Hours Total Payment Feb 1, 2…" at bounding box center [612, 167] width 1046 height 715
copy tbody "Feb 1, 2024 Payment # 53248 01/16 - 01/31/2024 Paid Jun 17, 2024 $ 17,280 Expor…"
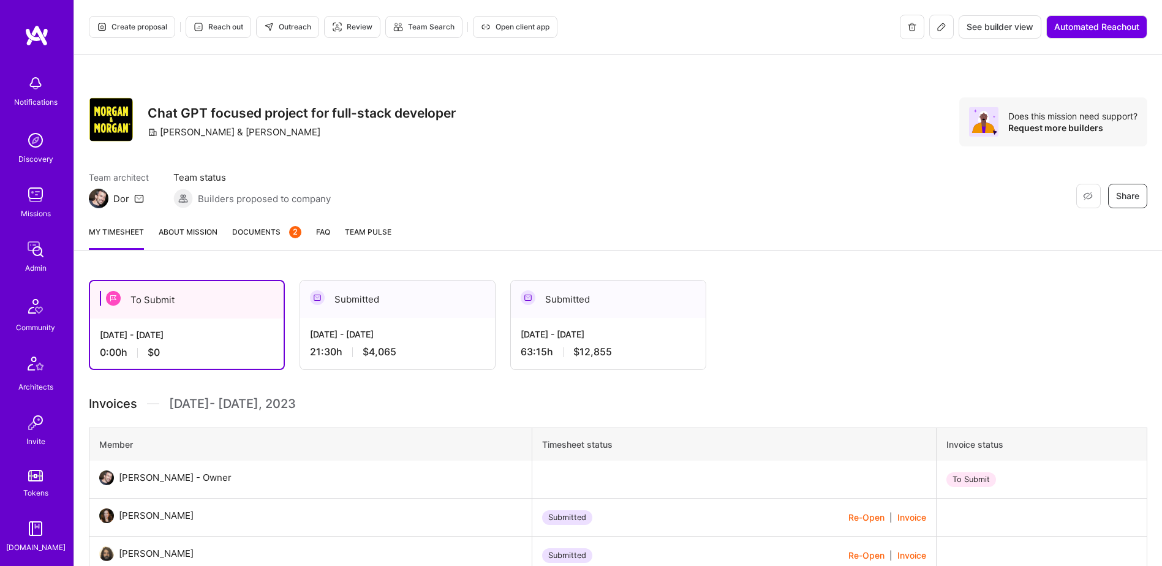
click at [254, 243] on link "Documents 2" at bounding box center [266, 237] width 69 height 24
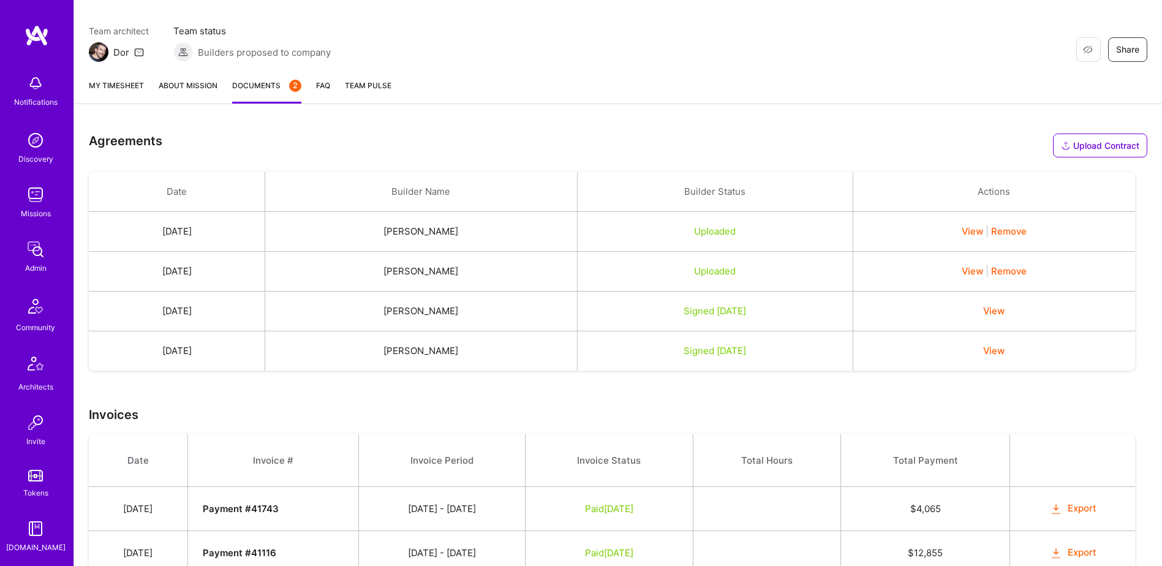
scroll to position [197, 0]
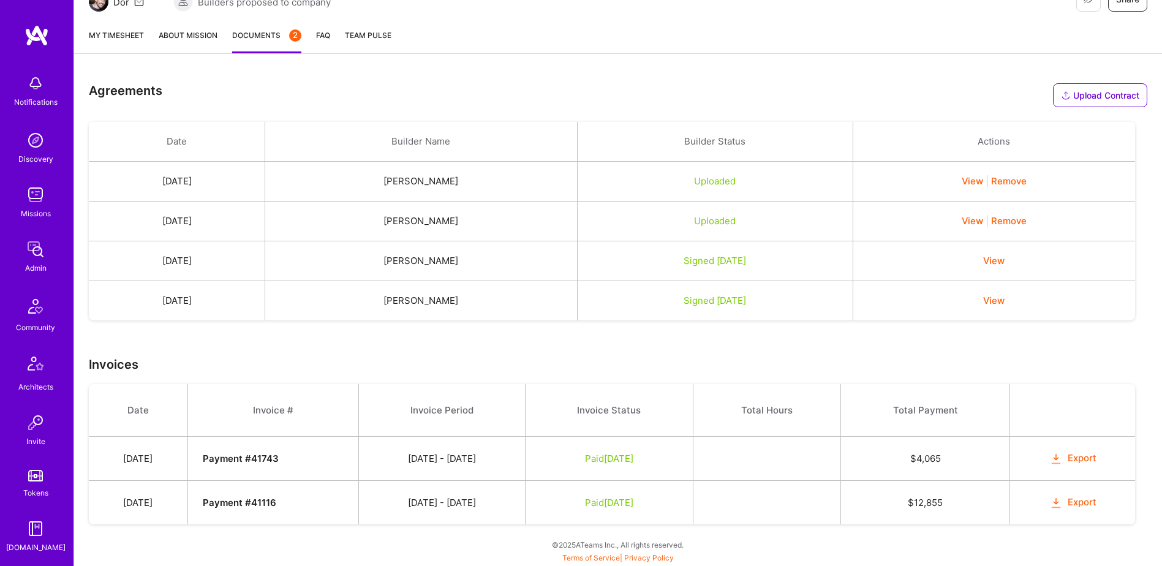
click at [129, 453] on td "[DATE]" at bounding box center [138, 459] width 99 height 44
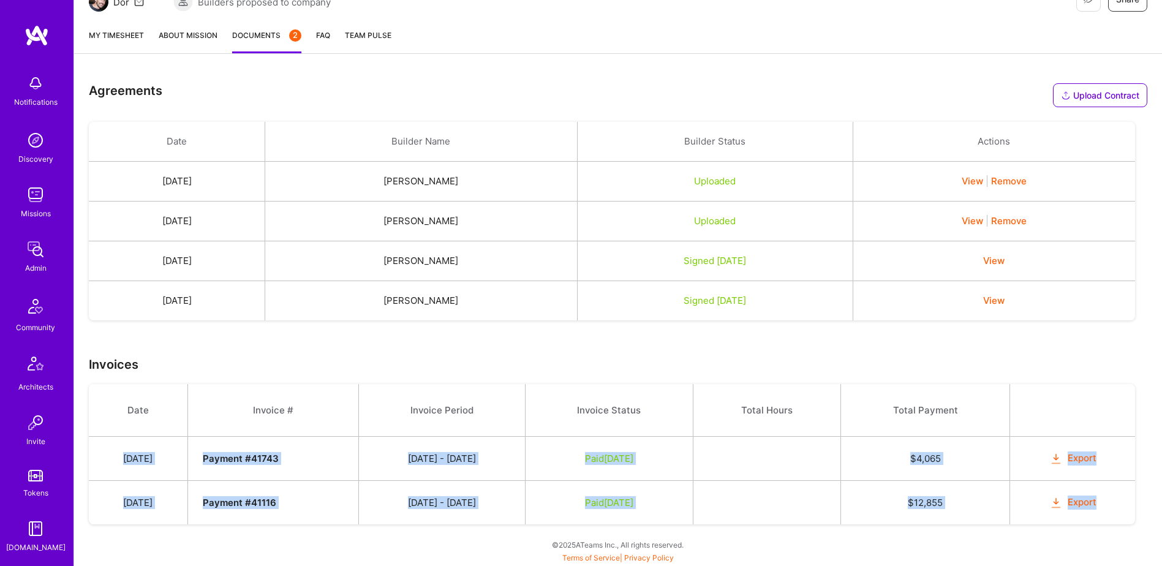
drag, startPoint x: 129, startPoint y: 453, endPoint x: 1084, endPoint y: 496, distance: 955.8
click at [1084, 496] on tbody "Date Invoice # Invoice Period Invoice Status Total Hours Total Payment May 17, …" at bounding box center [612, 454] width 1046 height 140
copy tbody "May 17, 2023 Payment # 41743 05/01 - 05/15/2023 Paid Jun 2, 2023 $ 4,065 Export…"
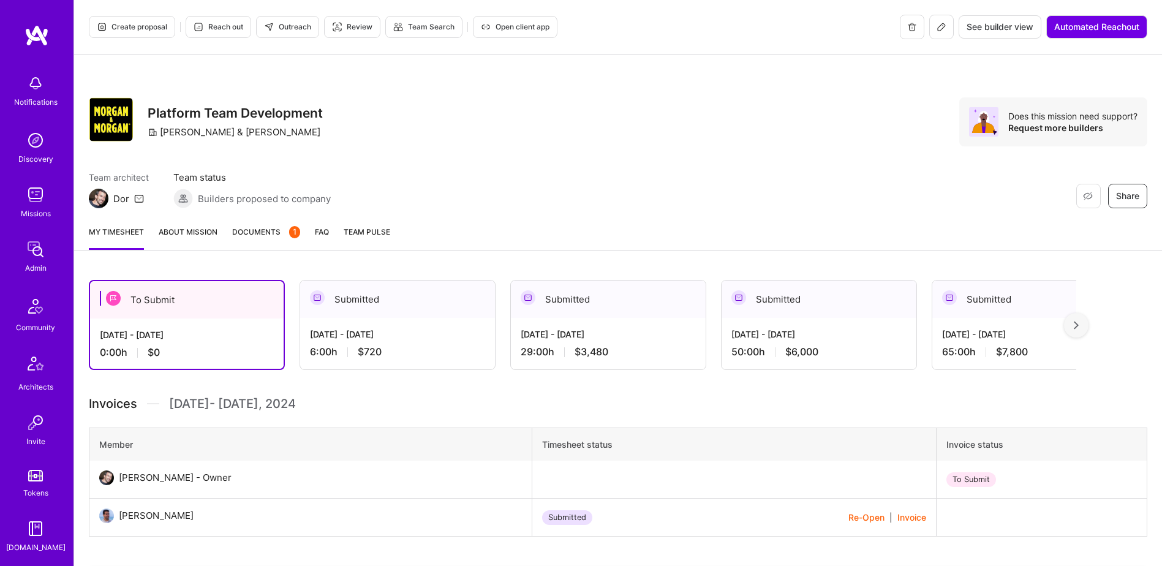
click at [268, 228] on span "Documents 1" at bounding box center [266, 231] width 68 height 13
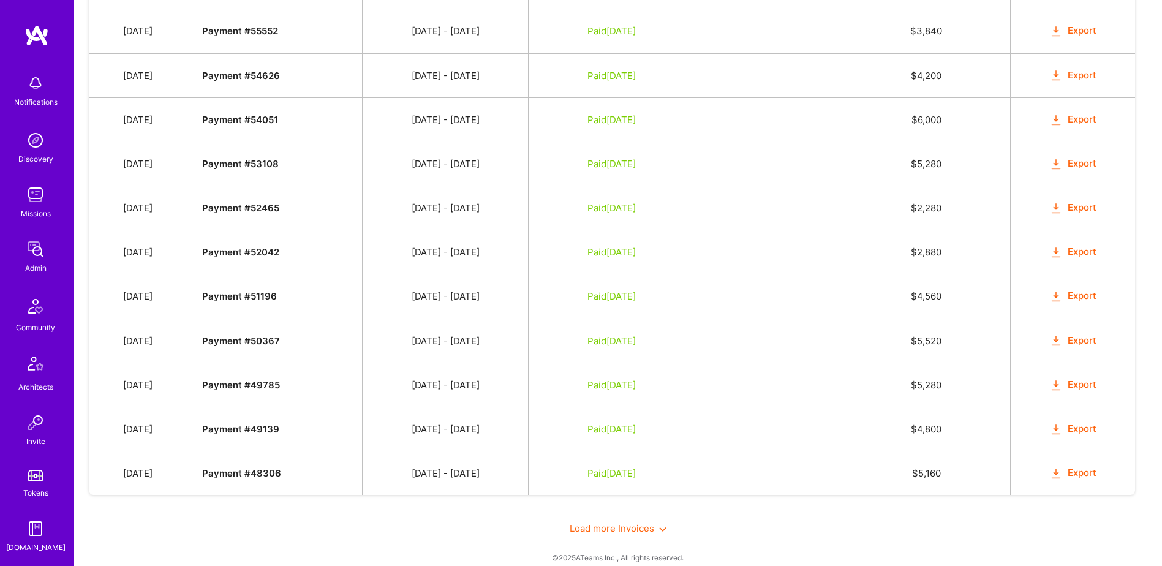
scroll to position [955, 0]
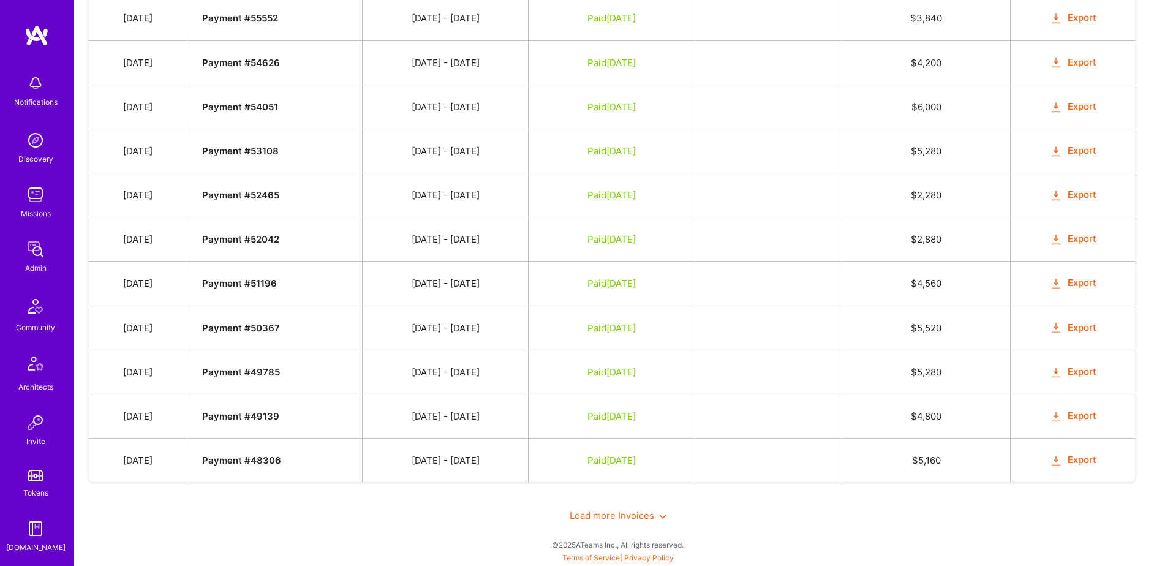
click at [600, 514] on span "Load more Invoices" at bounding box center [618, 516] width 97 height 12
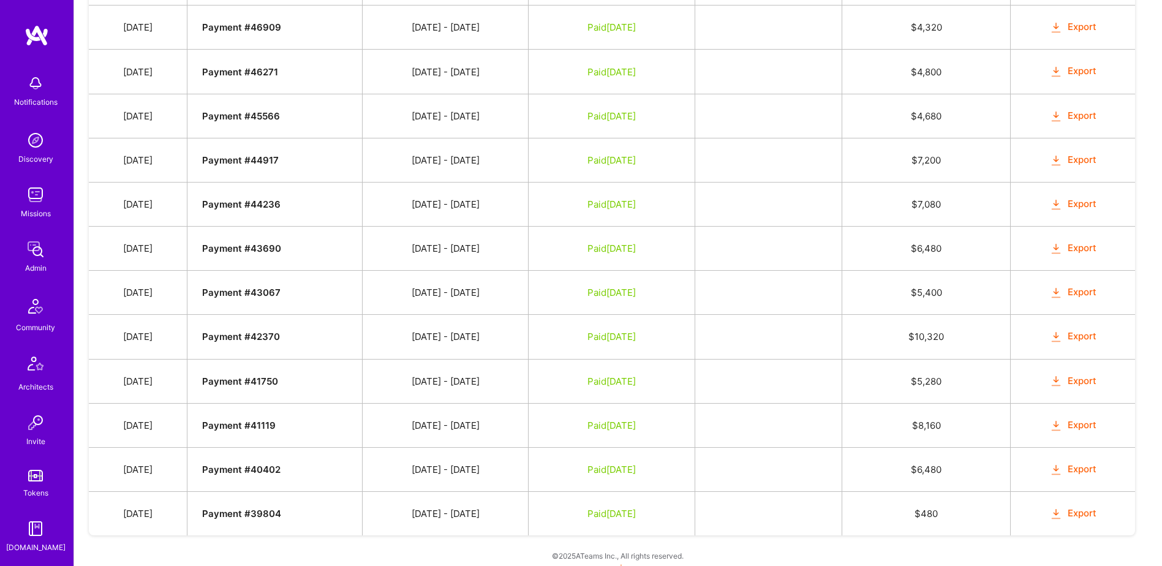
scroll to position [1487, 0]
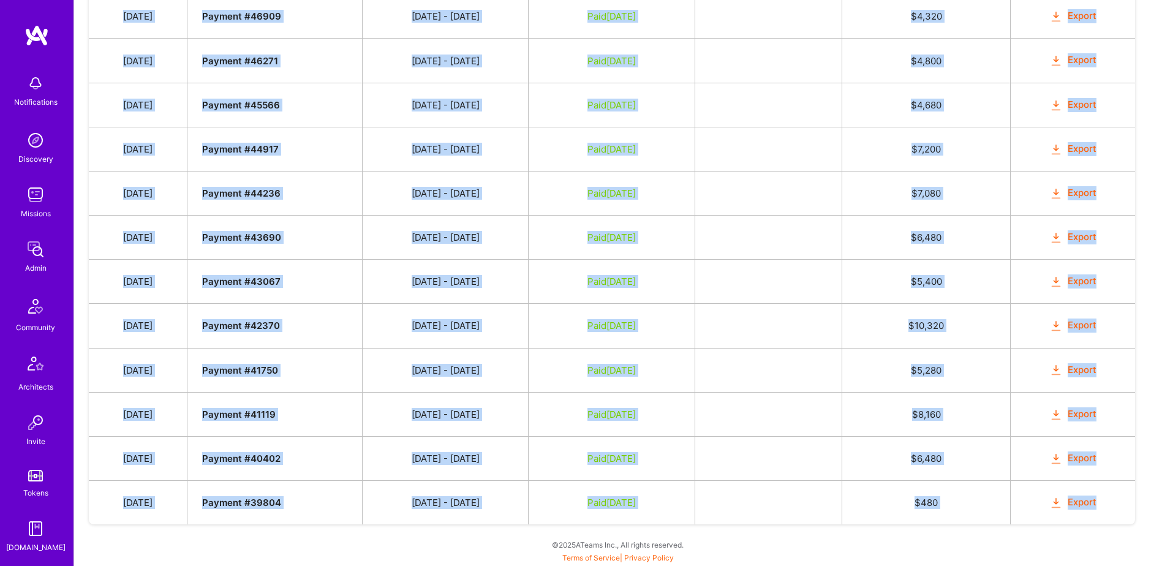
drag, startPoint x: 130, startPoint y: 247, endPoint x: 1113, endPoint y: 503, distance: 1015.8
copy tbody "Aug 2, 2024 Payment # 62221 07/16 - 07/31/2024 Paid Aug 23, 2024 $ 720 Export J…"
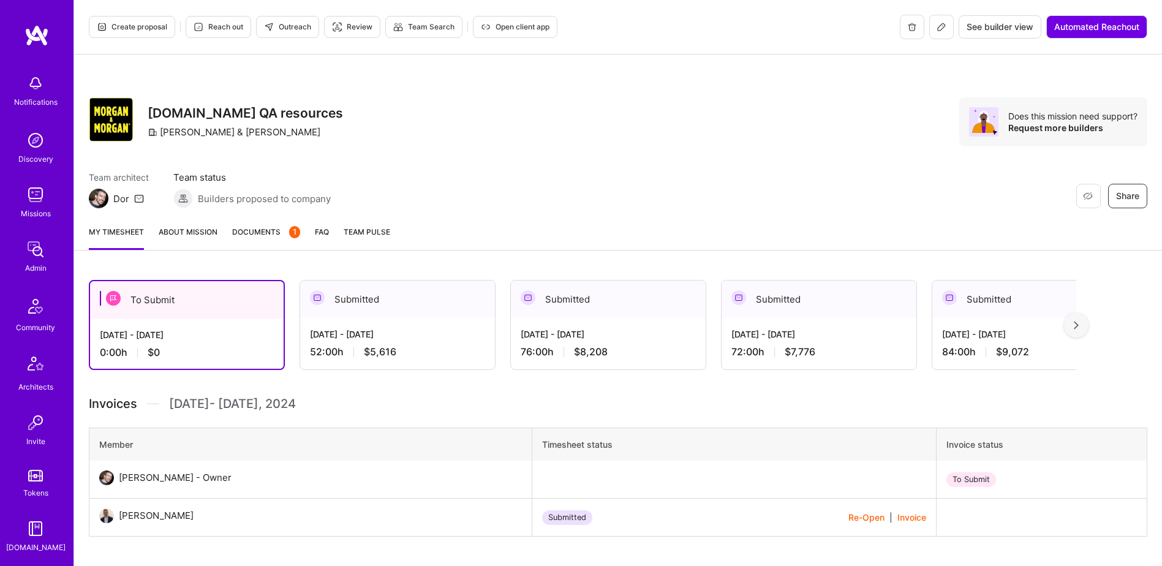
click at [281, 233] on span "Documents 1" at bounding box center [266, 231] width 68 height 13
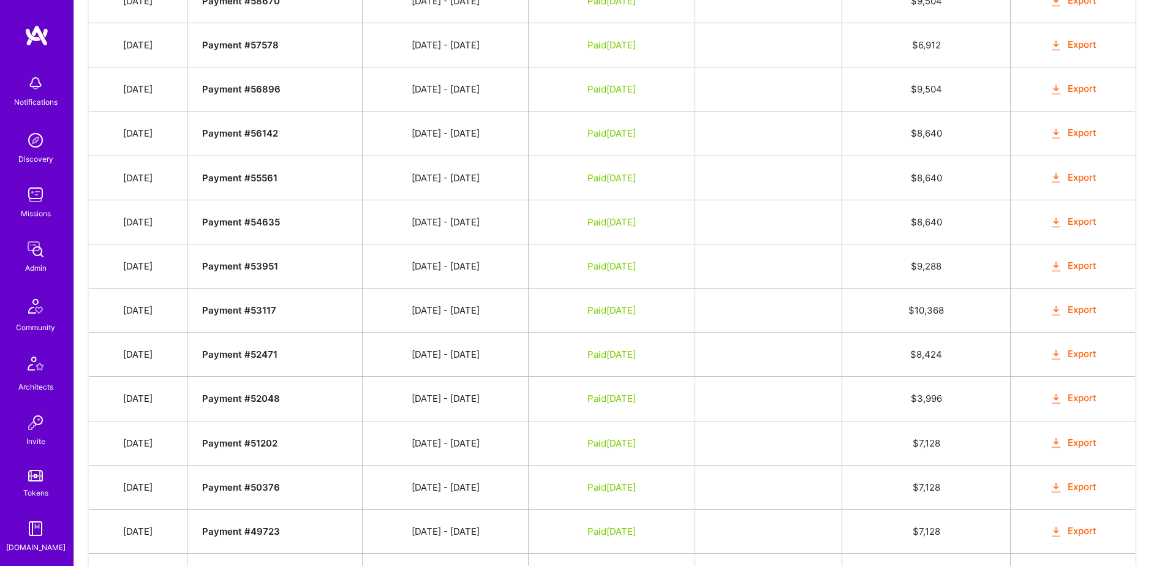
scroll to position [915, 0]
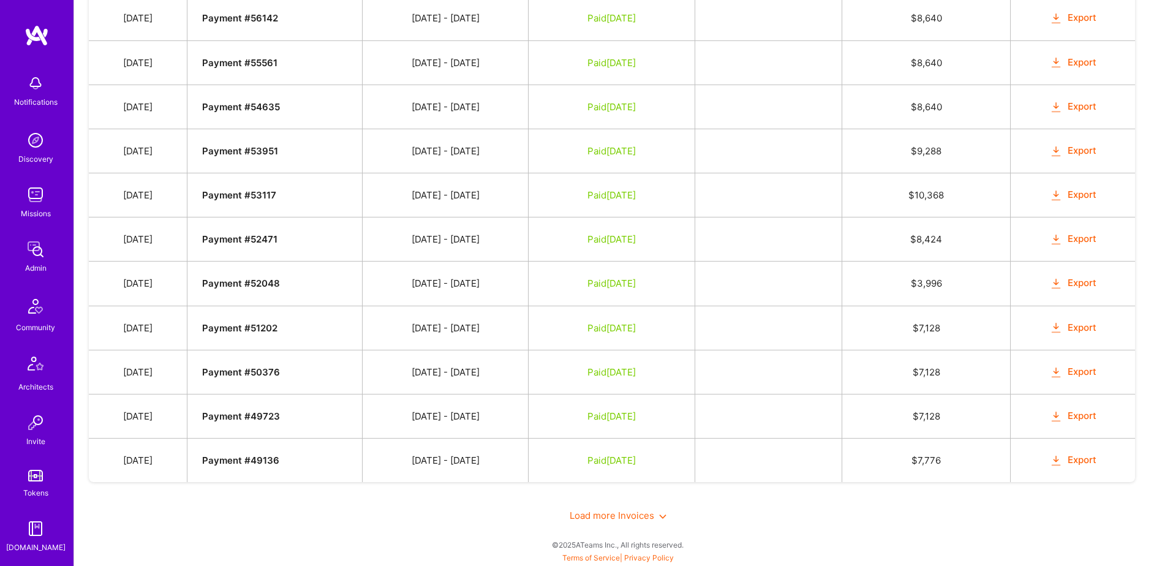
click at [601, 518] on span "Load more Invoices" at bounding box center [618, 516] width 97 height 12
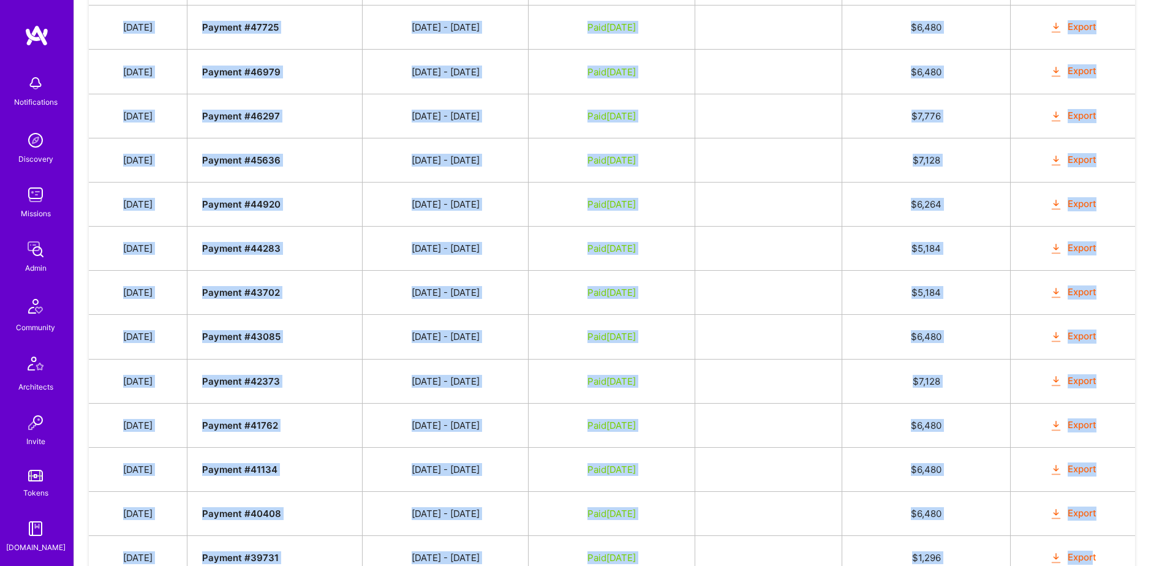
scroll to position [1491, 0]
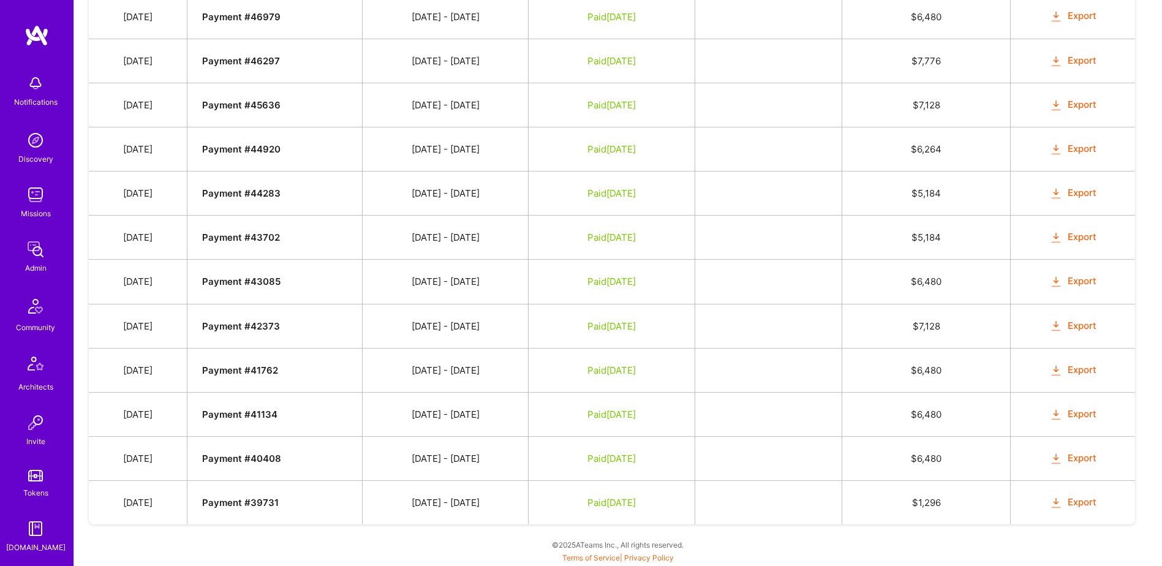
drag, startPoint x: 129, startPoint y: 208, endPoint x: 1139, endPoint y: 489, distance: 1049.1
copy tbody "Date Invoice # Invoice Period Invoice Status Total Hours Total Payment"
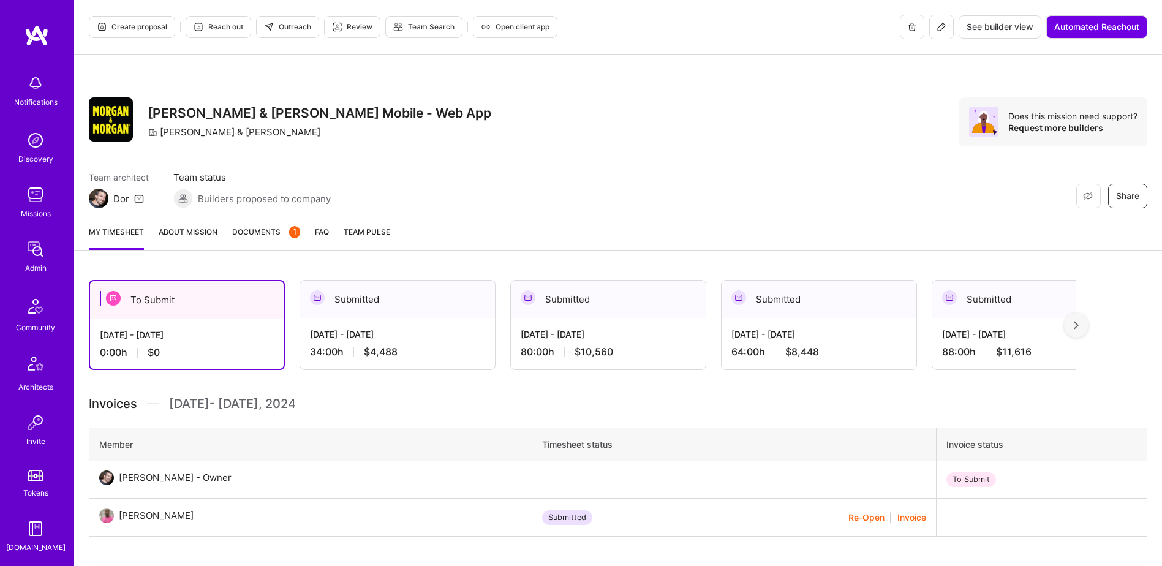
click at [272, 228] on span "Documents 1" at bounding box center [266, 231] width 68 height 13
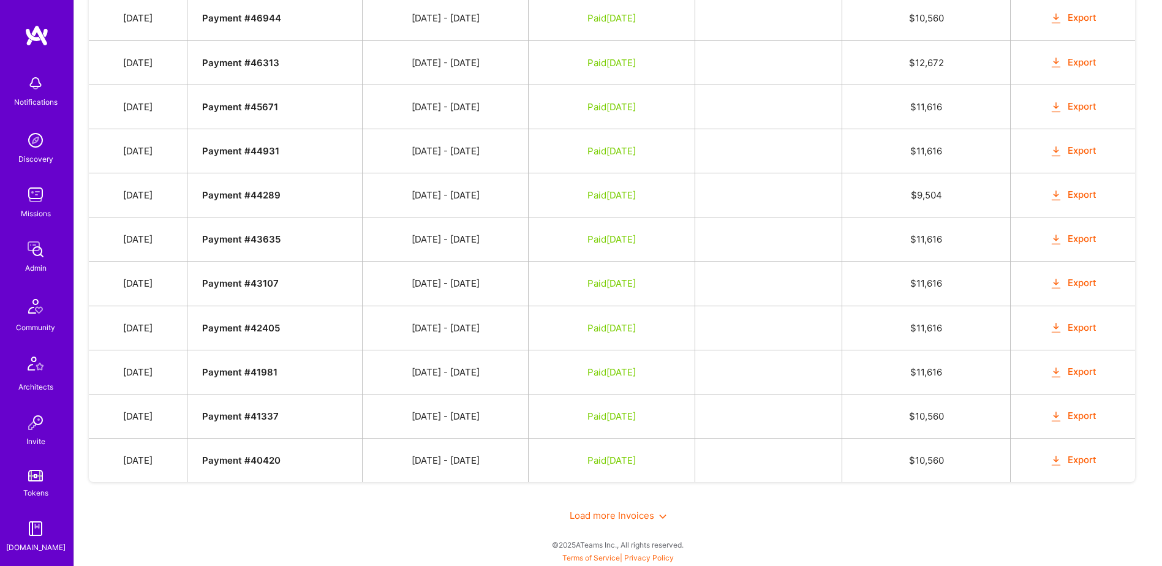
click at [605, 521] on span "Load more Invoices" at bounding box center [618, 516] width 97 height 12
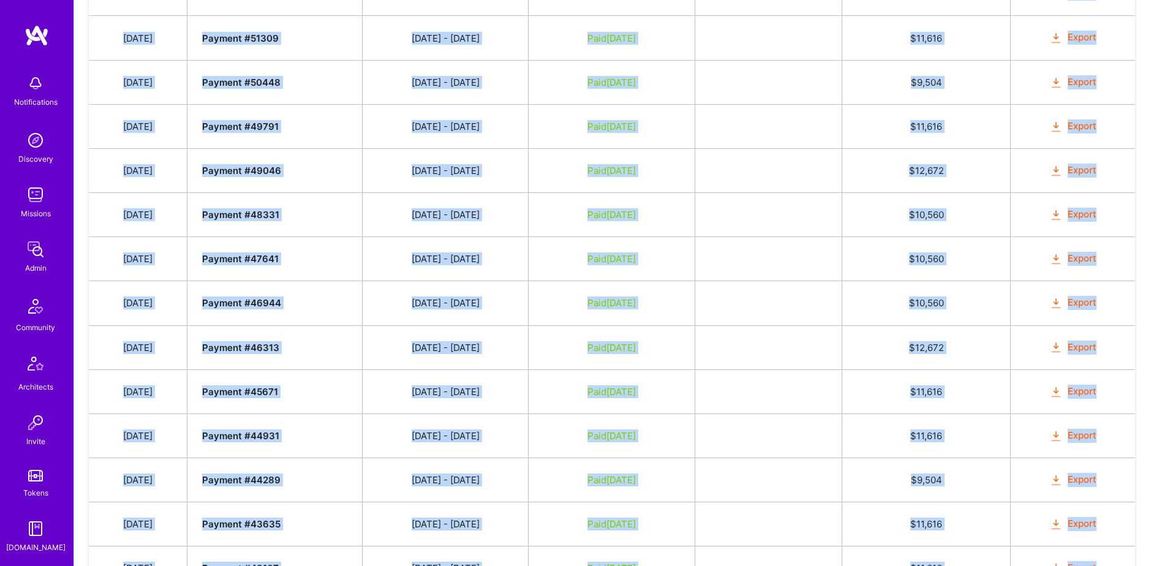
scroll to position [913, 0]
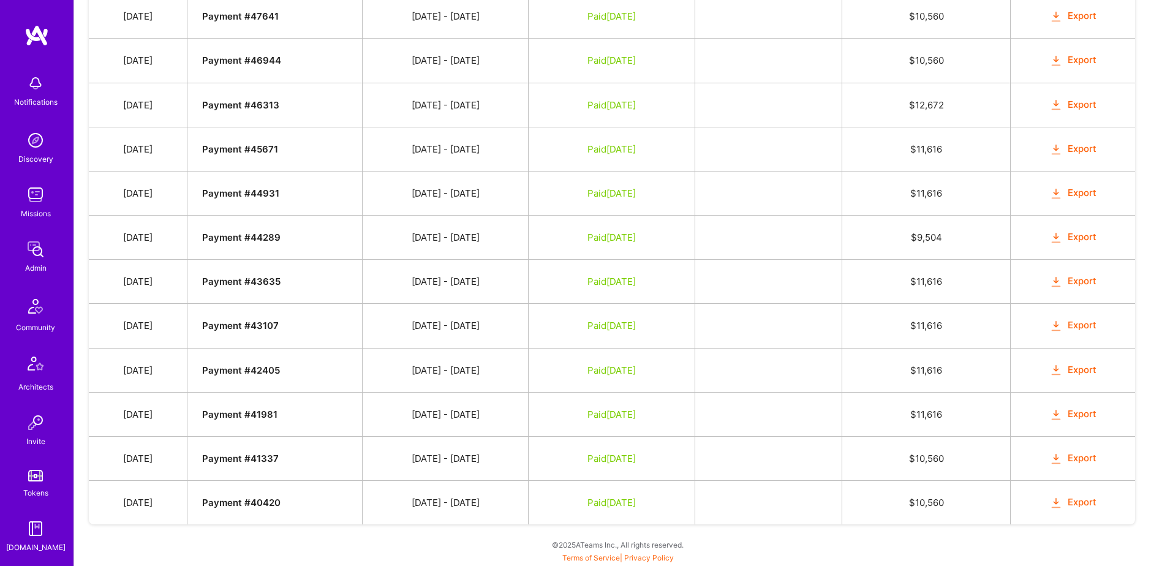
drag, startPoint x: 130, startPoint y: 213, endPoint x: 1161, endPoint y: 493, distance: 1068.1
copy tbody "Date Invoice # Invoice Period Invoice Status Total Hours Total Payment"
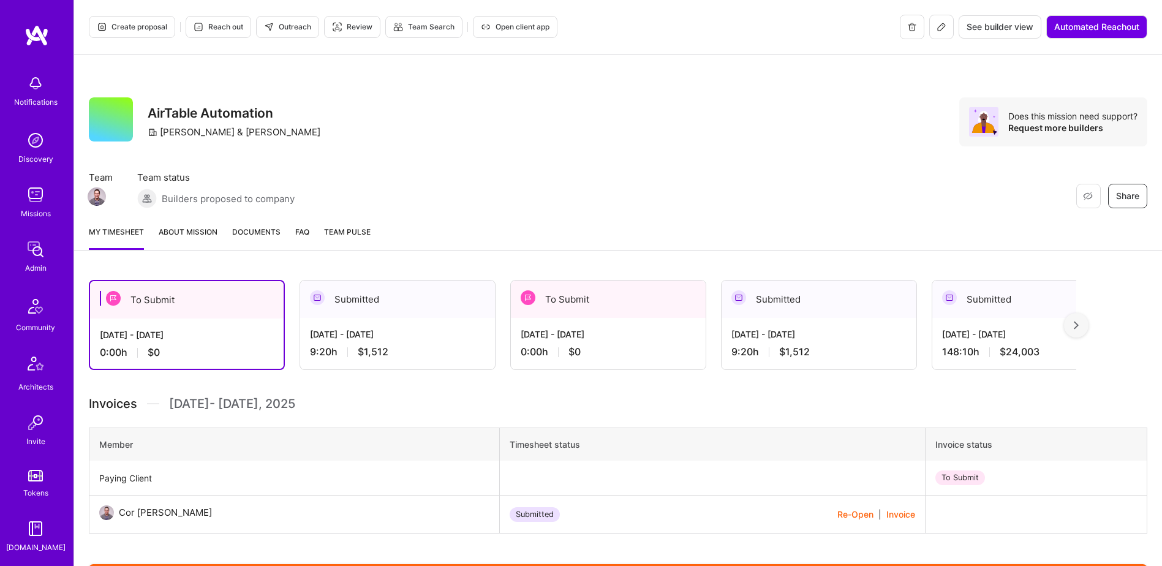
click at [259, 240] on link "Documents" at bounding box center [256, 237] width 48 height 24
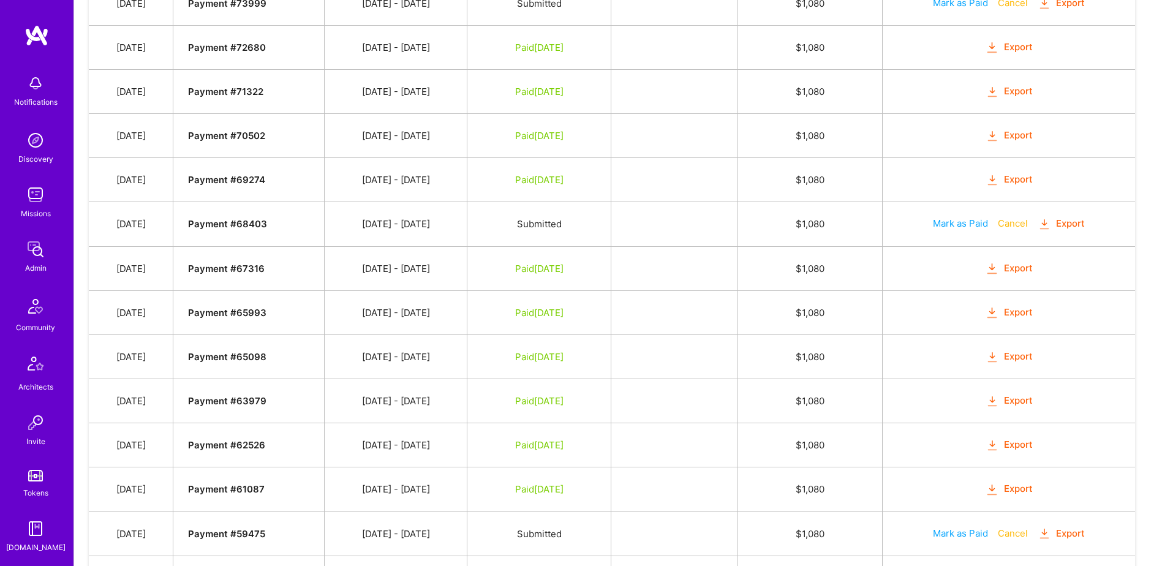
scroll to position [849, 0]
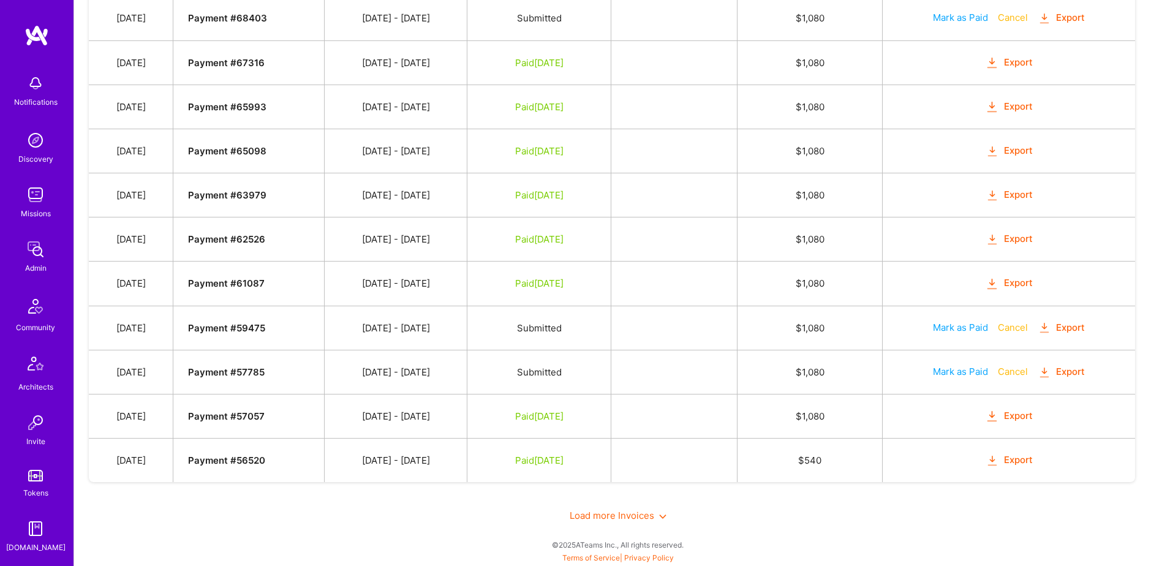
click at [606, 514] on span "Load more Invoices" at bounding box center [618, 516] width 97 height 12
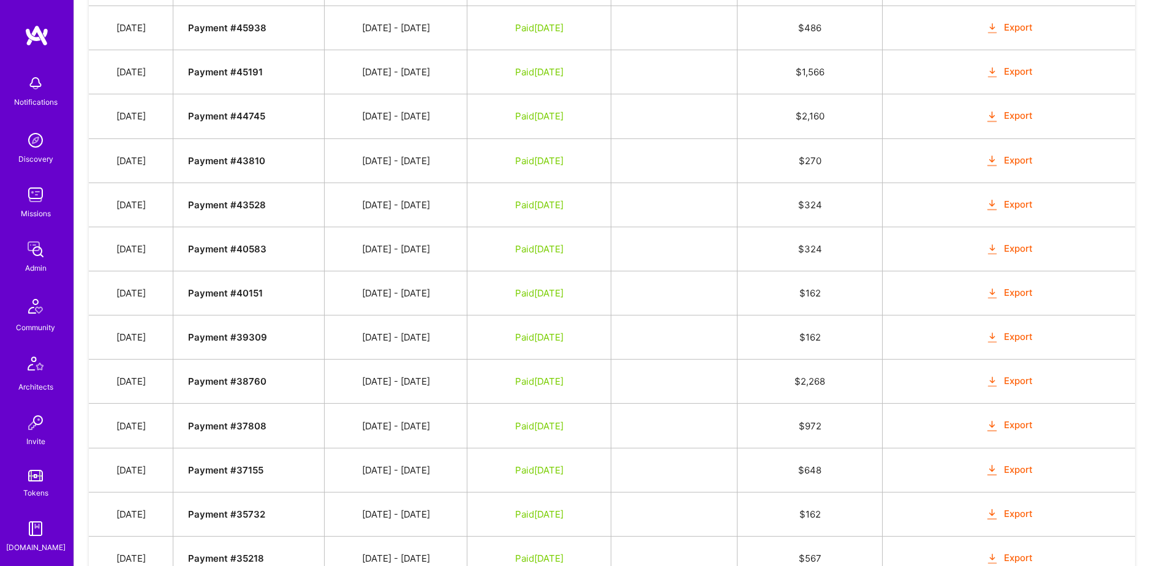
scroll to position [1733, 0]
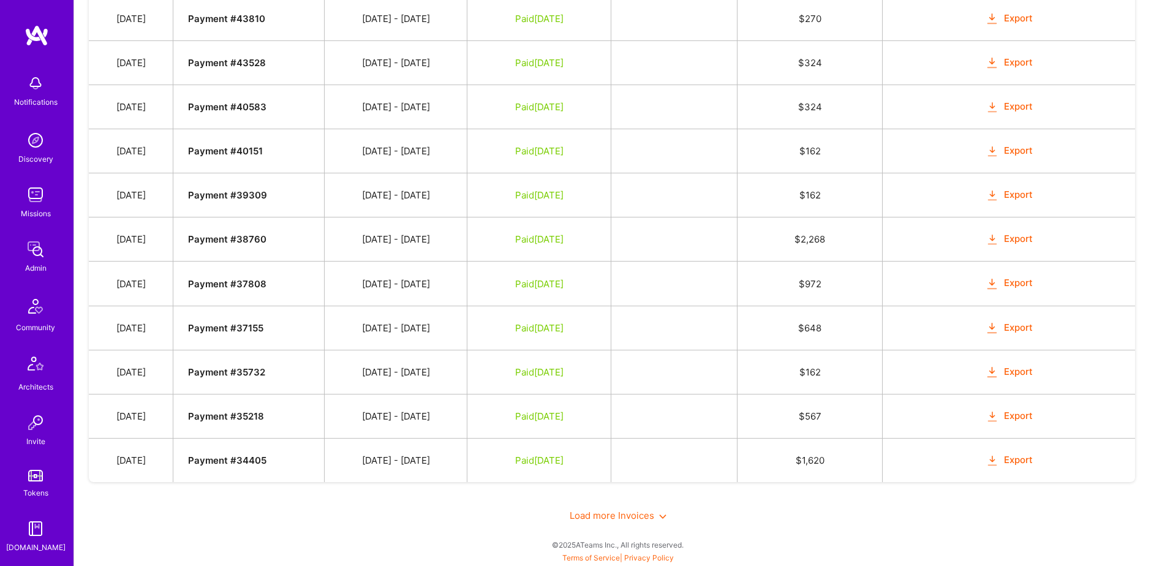
click at [596, 505] on div "Load more Invoices" at bounding box center [618, 515] width 1058 height 42
click at [598, 515] on span "Load more Invoices" at bounding box center [618, 516] width 97 height 12
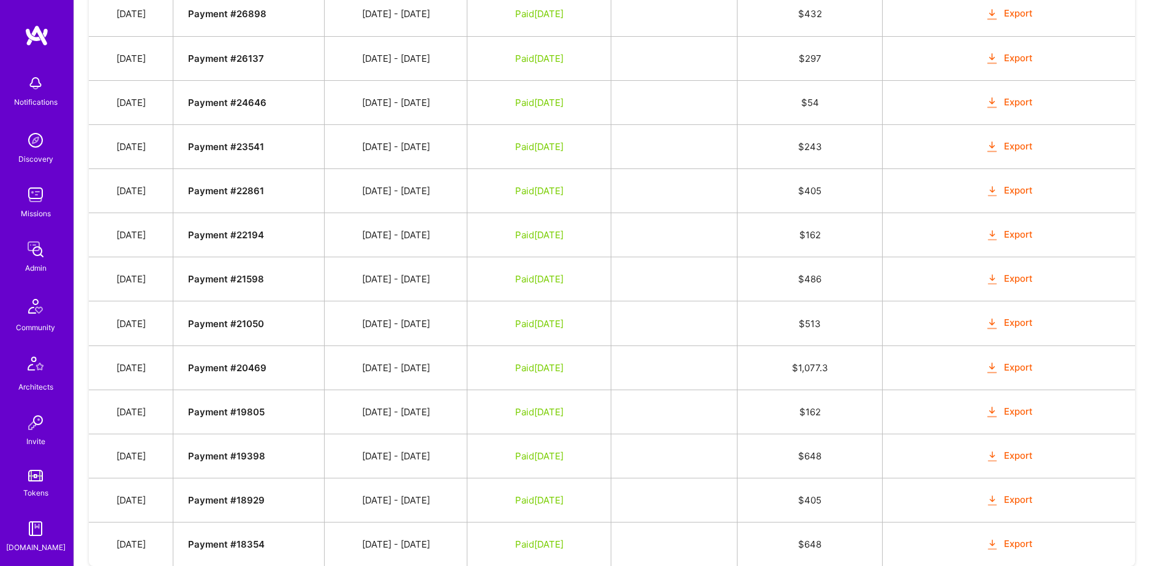
scroll to position [2616, 0]
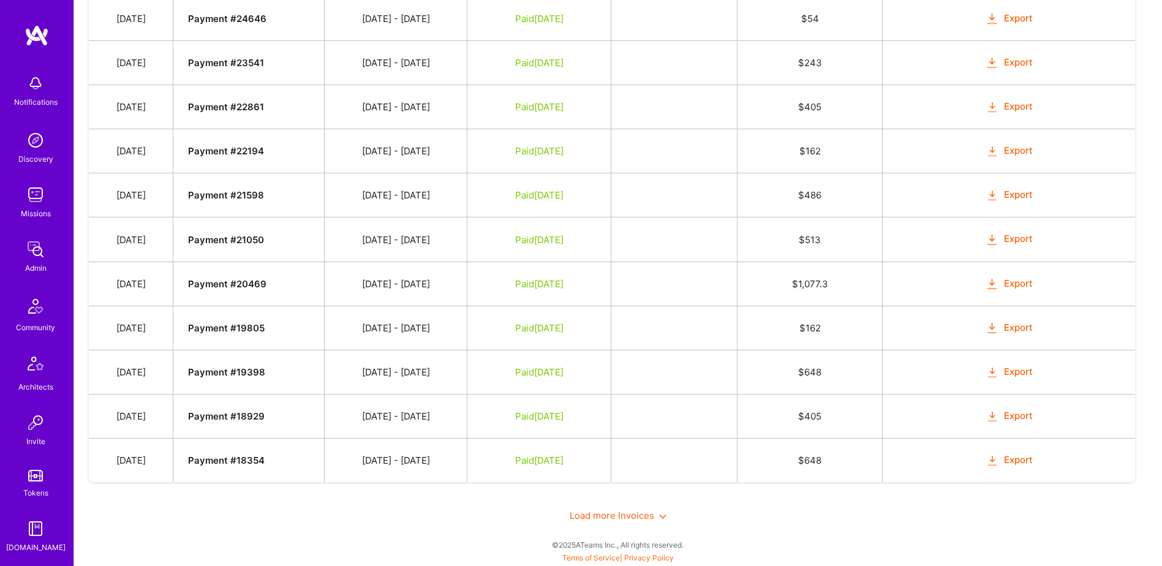
click at [625, 514] on span "Load more Invoices" at bounding box center [618, 516] width 97 height 12
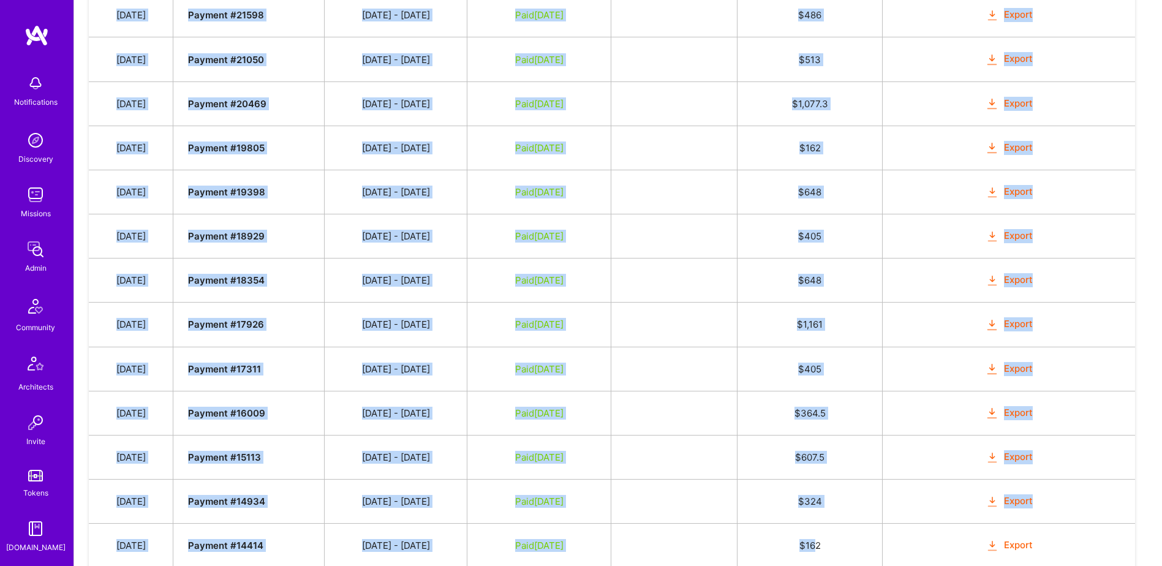
scroll to position [3016, 0]
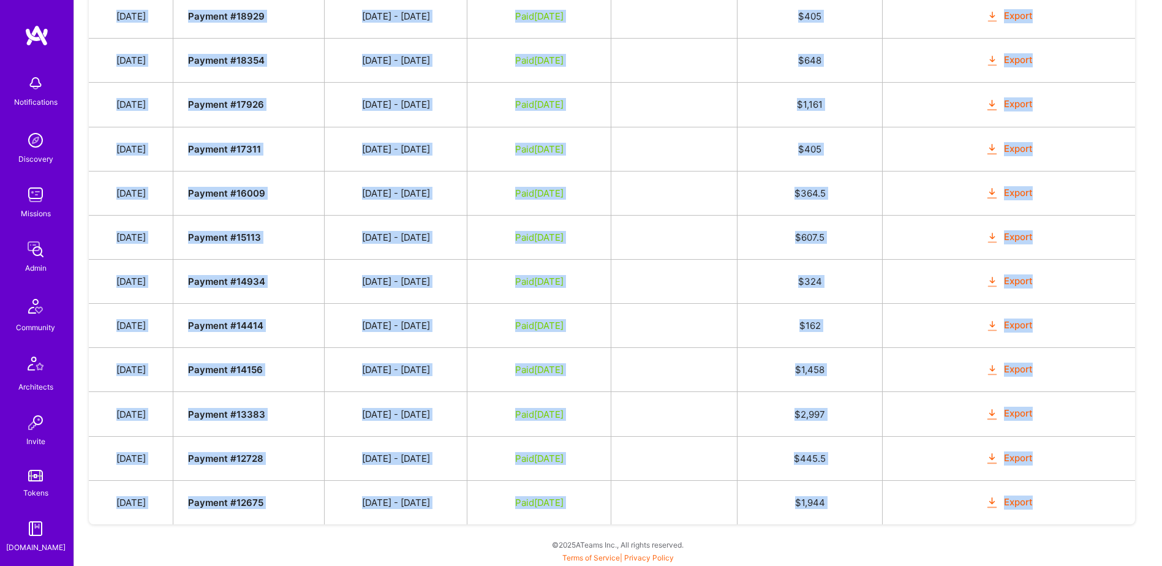
drag, startPoint x: 121, startPoint y: 389, endPoint x: 1056, endPoint y: 508, distance: 942.8
copy tbody "[DATE] Payment # 78325 [DATE] - [DATE] Submitted $ 1,512 Mark as Paid Cancel Ex…"
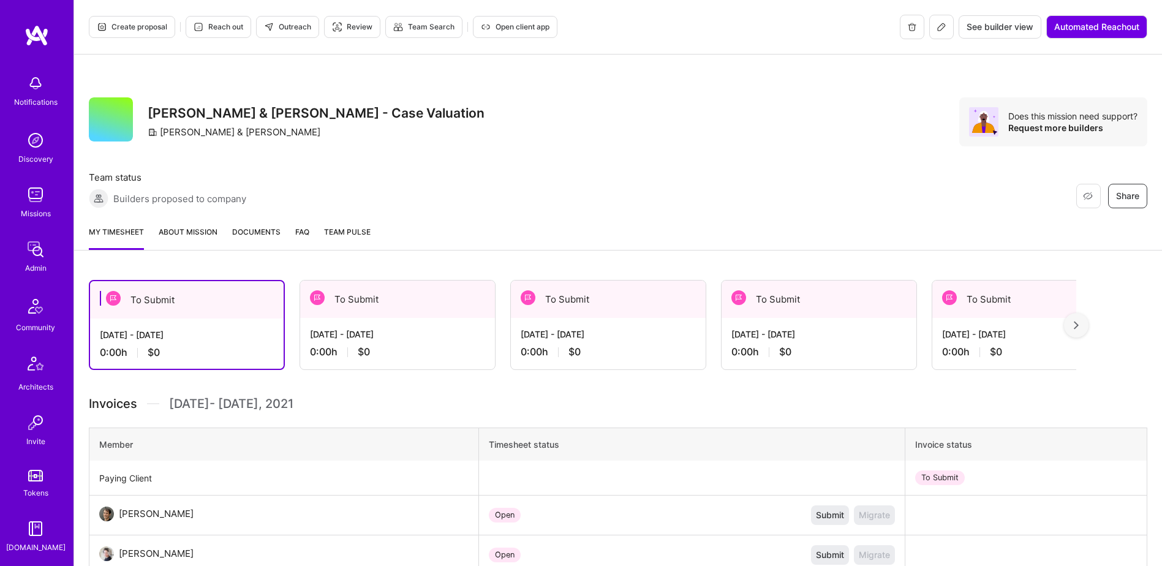
click at [253, 234] on span "Documents" at bounding box center [256, 231] width 48 height 13
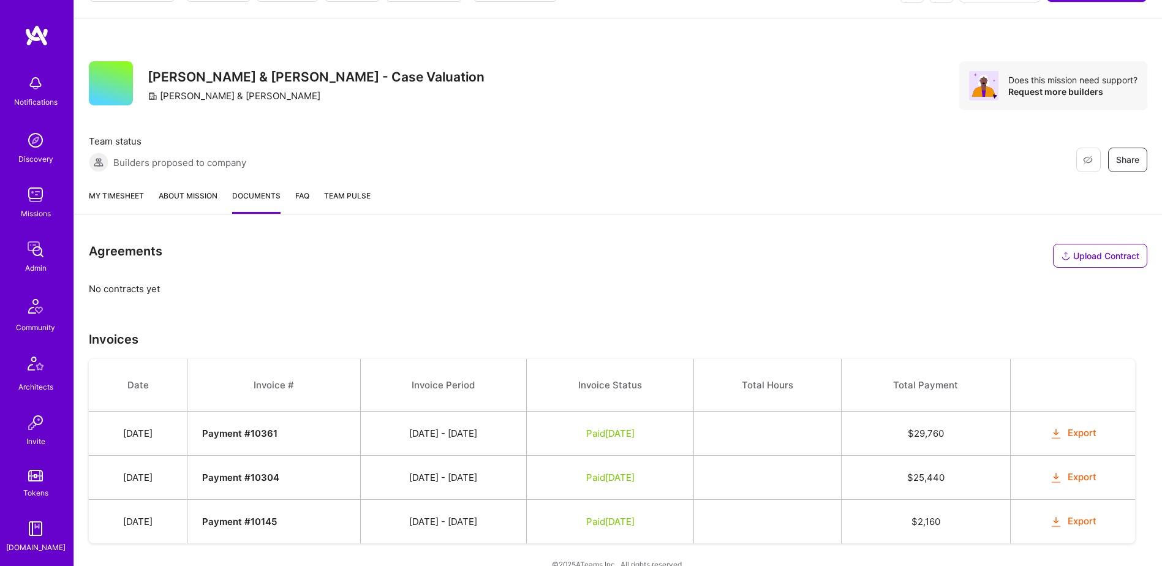
scroll to position [56, 0]
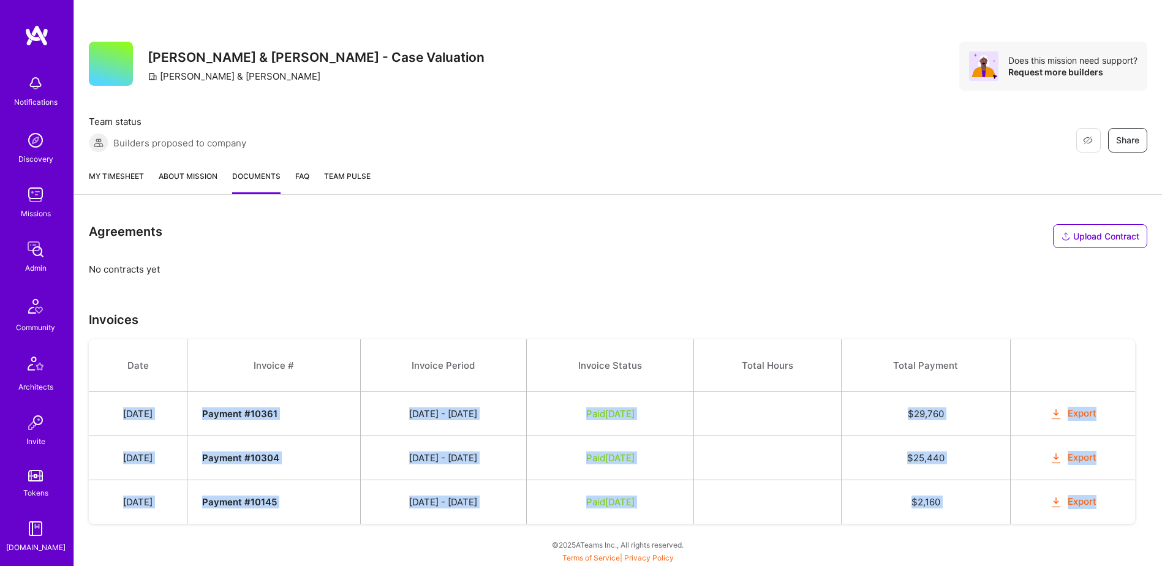
drag, startPoint x: 120, startPoint y: 414, endPoint x: 1106, endPoint y: 502, distance: 989.3
click at [1106, 502] on tbody "Date Invoice # Invoice Period Invoice Status Total Hours Total Payment Nov 16, …" at bounding box center [612, 431] width 1046 height 184
copy tbody "Nov 16, 2020 Payment # 10361 11/01 - 11/15/2020 Paid Nov 30, 2020 $ 29,760 Expo…"
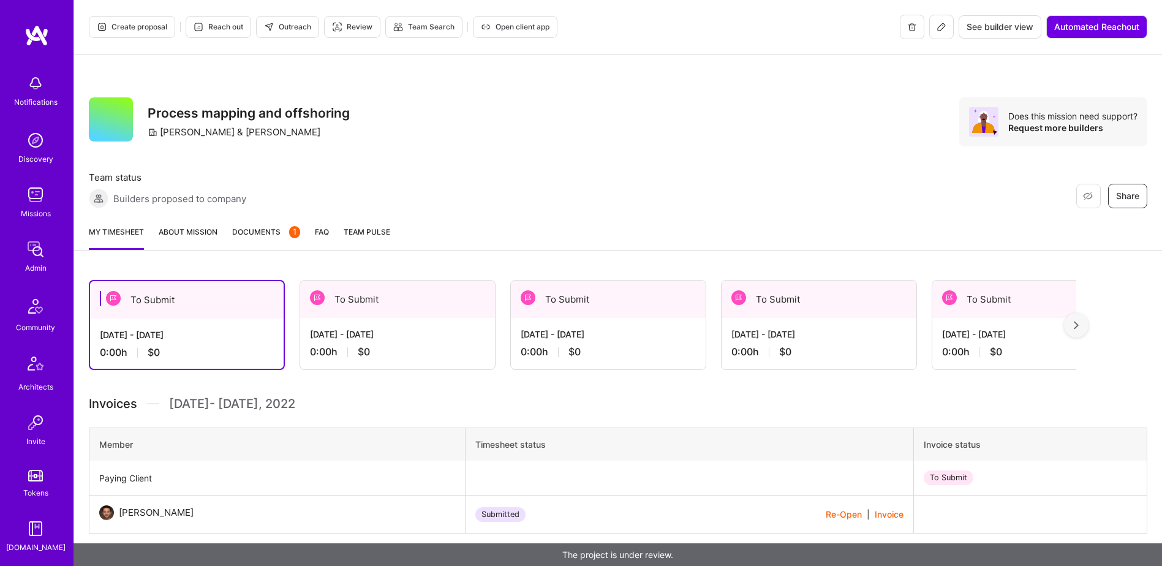
click at [280, 224] on div "My timesheet About Mission Documents 1 FAQ Team Pulse" at bounding box center [618, 233] width 1088 height 35
click at [272, 237] on span "Documents 1" at bounding box center [266, 231] width 68 height 13
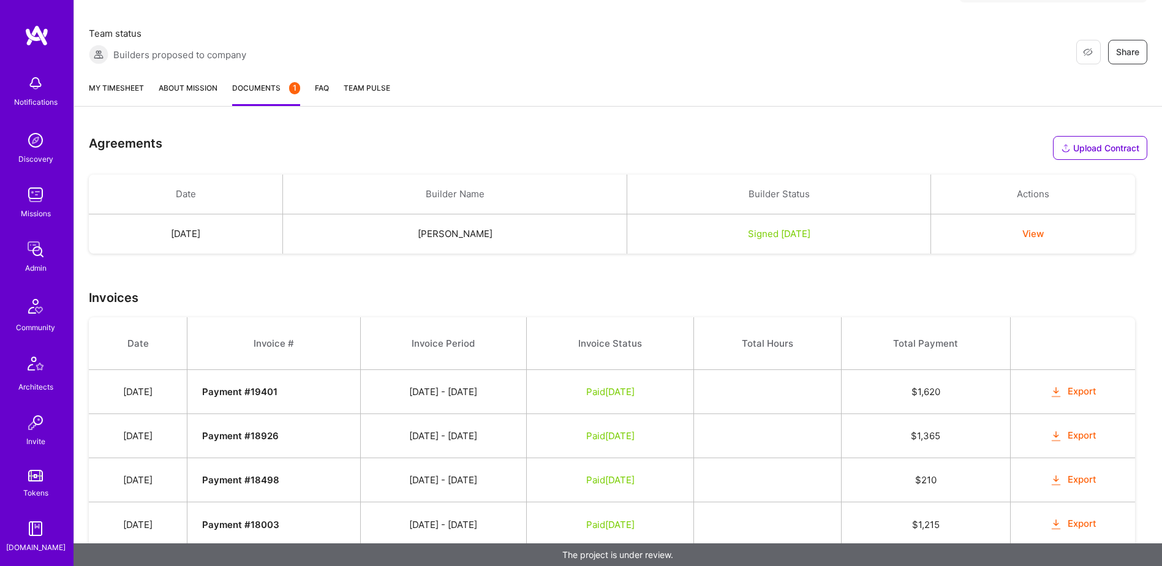
scroll to position [342, 0]
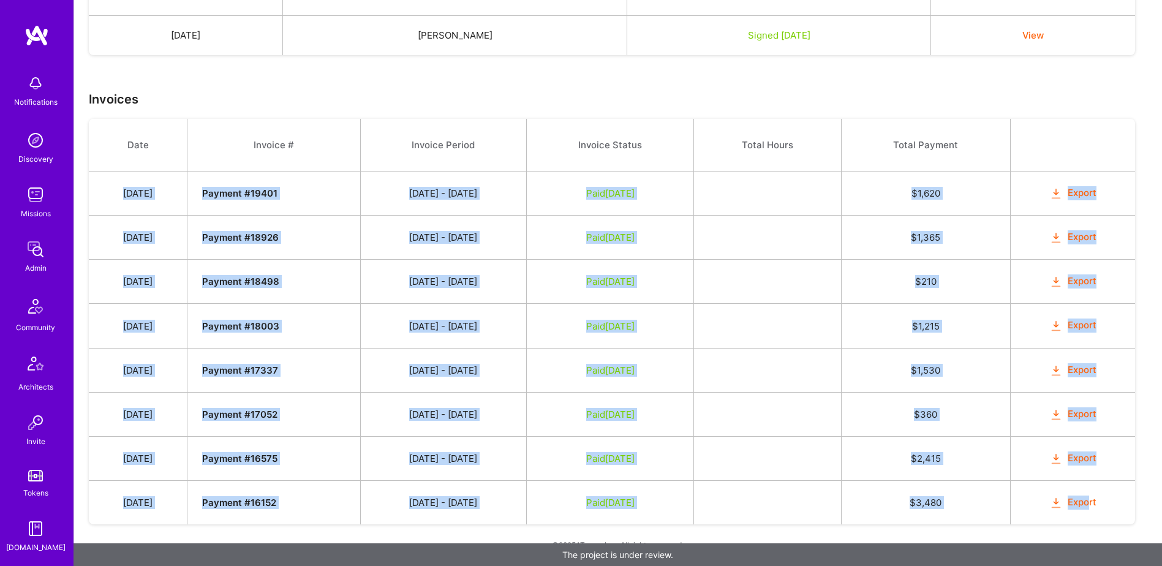
drag, startPoint x: 130, startPoint y: 193, endPoint x: 1091, endPoint y: 509, distance: 1011.0
click at [1091, 509] on tbody "Date Invoice # Invoice Period Invoice Status Total Hours Total Payment Jan 4, 2…" at bounding box center [612, 321] width 1046 height 405
copy tbody "Jan 4, 2022 Payment # 19401 12/16 - 12/31/2021 Paid Feb 9, 2022 $ 1,620 Export …"
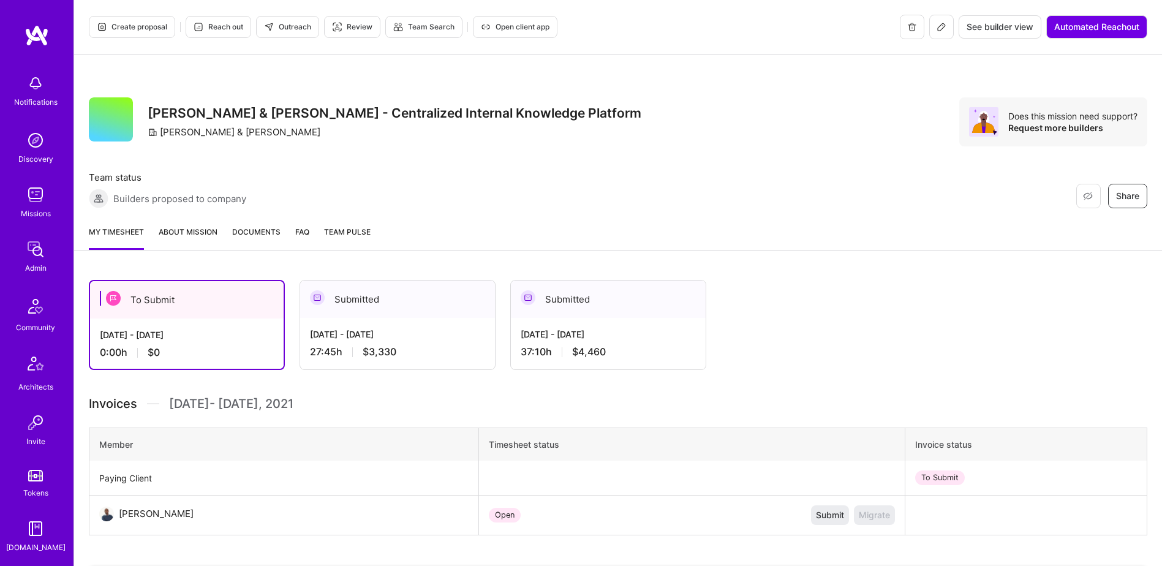
click at [252, 236] on span "Documents" at bounding box center [256, 231] width 48 height 13
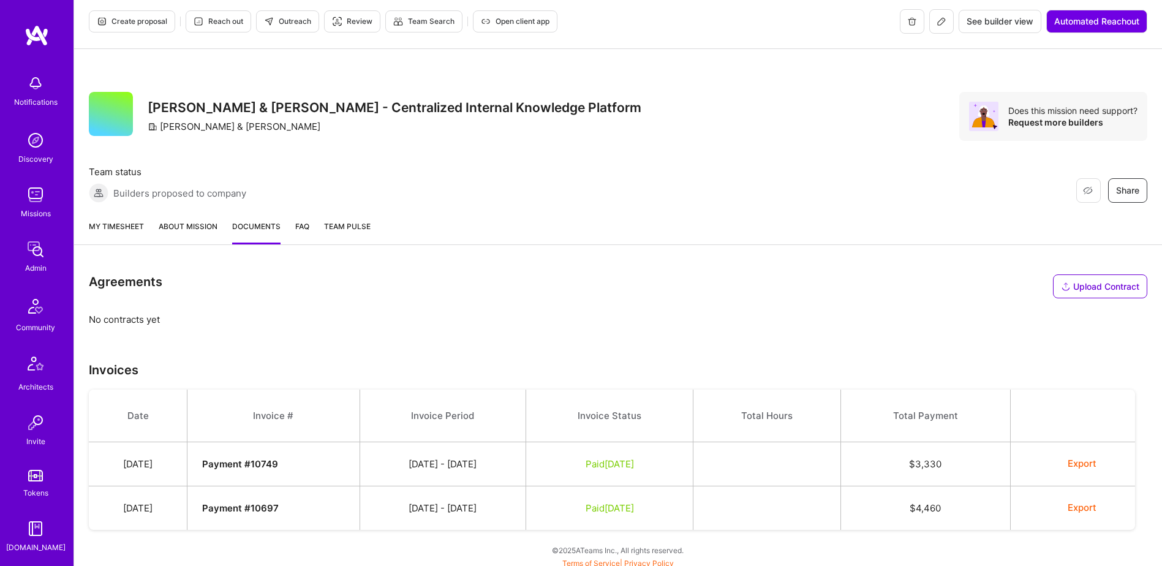
scroll to position [11, 0]
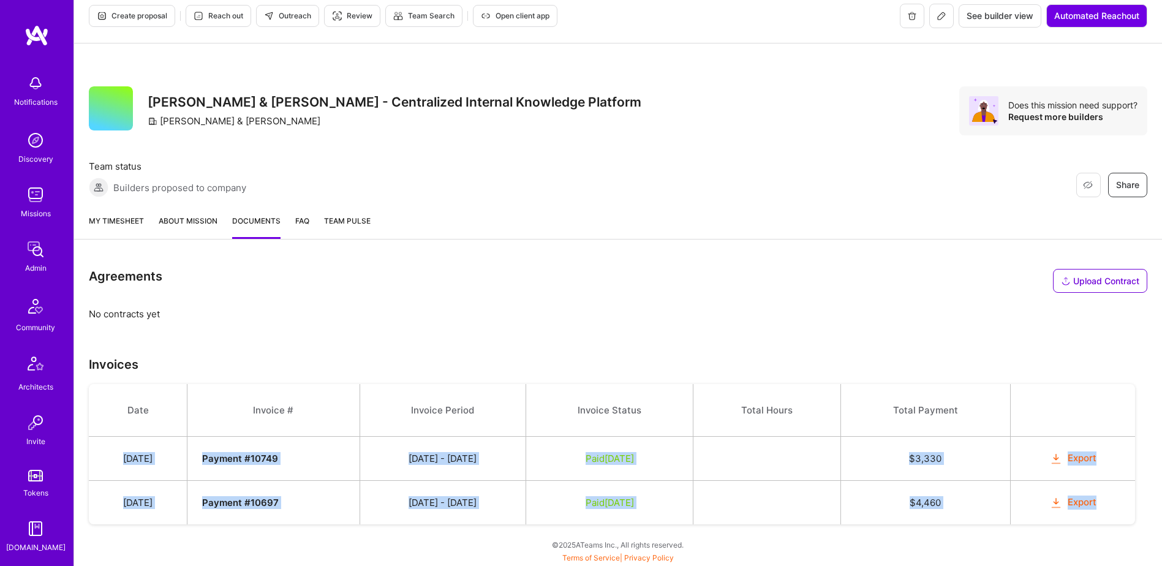
drag, startPoint x: 127, startPoint y: 456, endPoint x: 1120, endPoint y: 510, distance: 993.7
click at [1120, 510] on tbody "Date Invoice # Invoice Period Invoice Status Total Hours Total Payment Jan 18, …" at bounding box center [612, 454] width 1046 height 140
copy tbody "Jan 18, 2021 Payment # 10749 01/01 - 01/15/2021 Paid Jan 25, 2021 $ 3,330 Expor…"
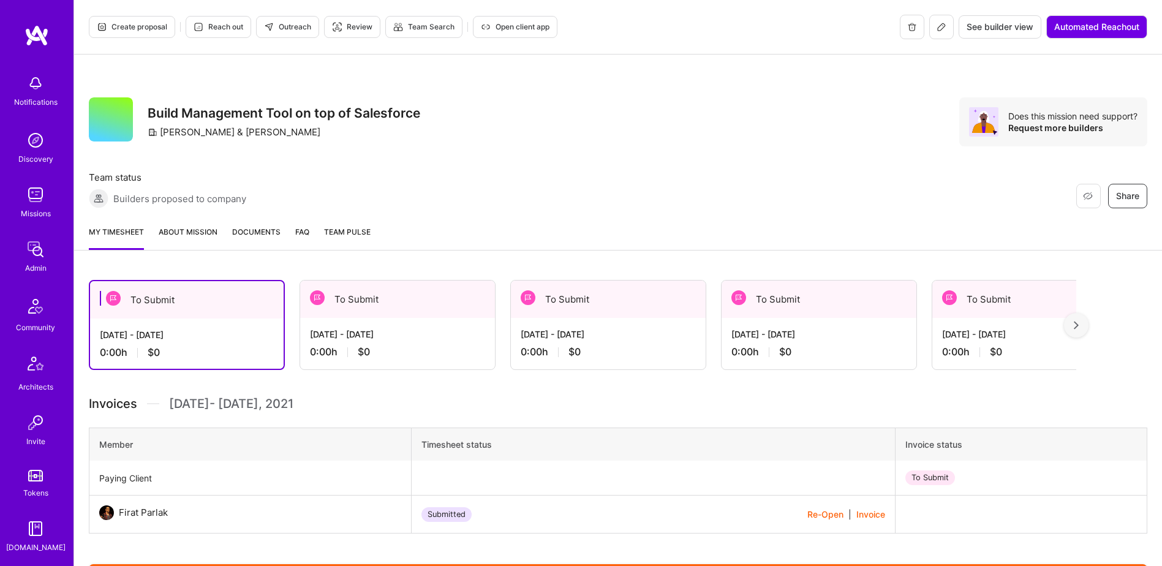
click at [253, 235] on span "Documents" at bounding box center [256, 231] width 48 height 13
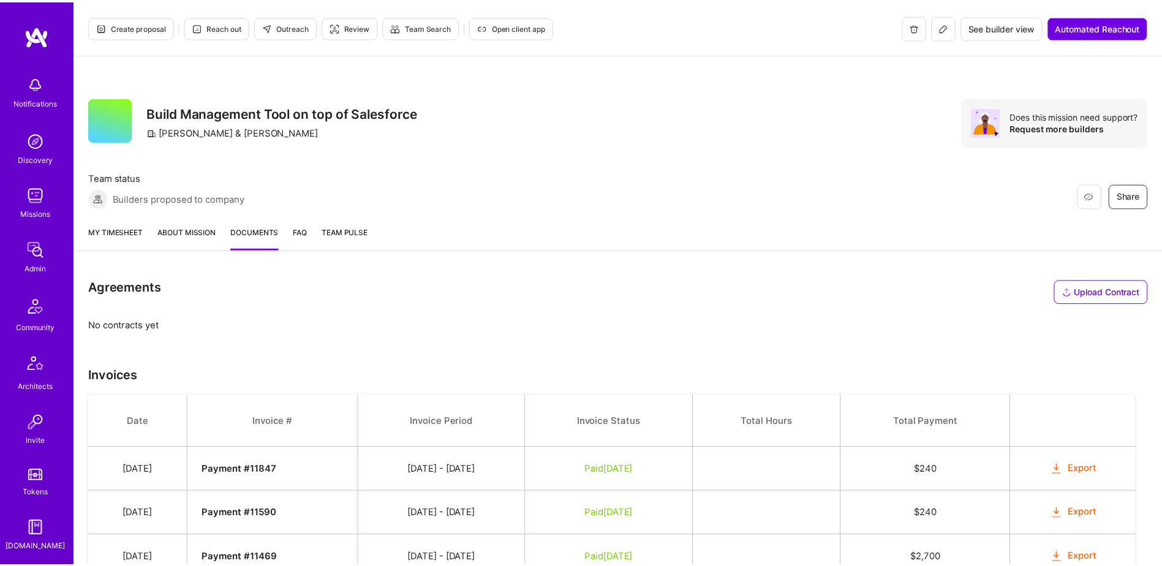
scroll to position [100, 0]
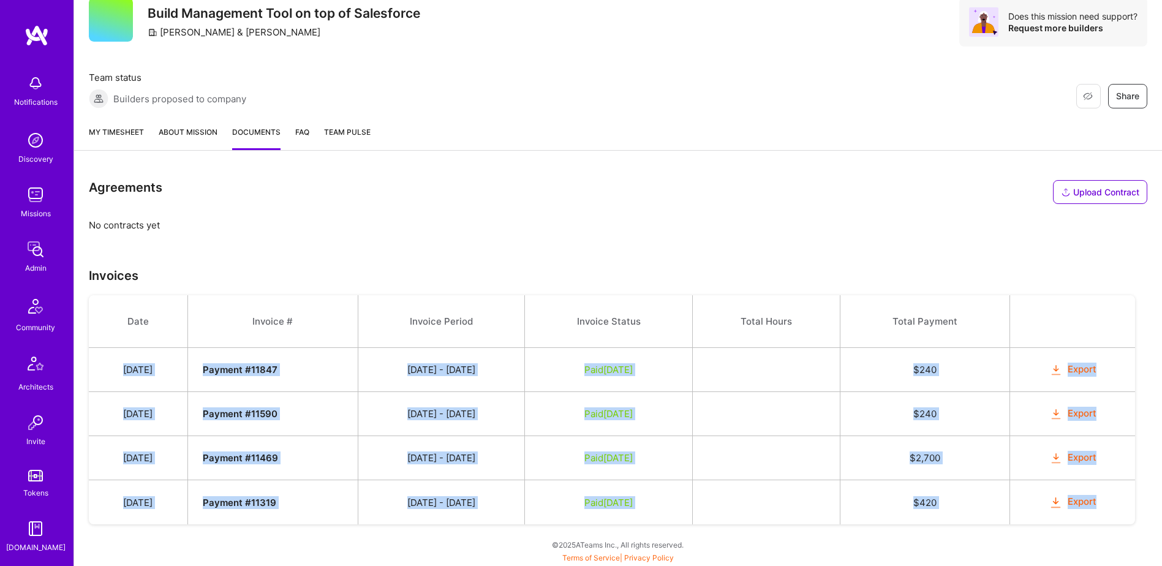
drag, startPoint x: 126, startPoint y: 366, endPoint x: 1123, endPoint y: 511, distance: 1007.6
click at [1123, 511] on tbody "Date Invoice # Invoice Period Invoice Status Total Hours Total Payment [DATE] P…" at bounding box center [612, 409] width 1046 height 229
